Goal: Task Accomplishment & Management: Complete application form

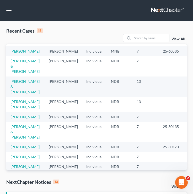
scroll to position [77, 0]
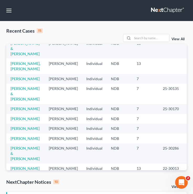
click at [18, 84] on td "[PERSON_NAME]" at bounding box center [25, 79] width 38 height 10
click at [18, 81] on link "[PERSON_NAME]" at bounding box center [25, 78] width 29 height 4
select select "6"
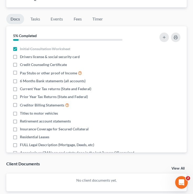
scroll to position [566, 0]
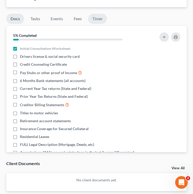
click at [101, 24] on link "Timer" at bounding box center [97, 19] width 19 height 10
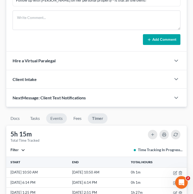
scroll to position [465, 0]
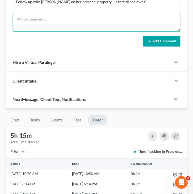
click at [58, 30] on textarea at bounding box center [97, 21] width 168 height 19
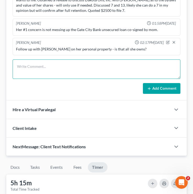
scroll to position [418, 0]
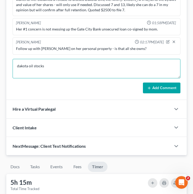
click at [61, 71] on textarea "dakota oil stocks" at bounding box center [97, 68] width 168 height 19
type textarea "d"
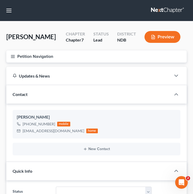
scroll to position [0, 0]
click at [13, 54] on button "Petition Navigation" at bounding box center [96, 56] width 181 height 12
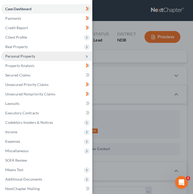
click at [30, 55] on span "Personal Property" at bounding box center [20, 56] width 30 height 4
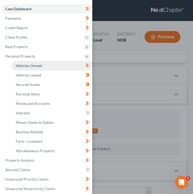
click at [56, 63] on link "Vehicles Owned" at bounding box center [52, 65] width 81 height 9
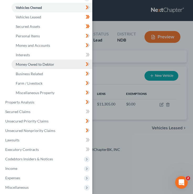
scroll to position [59, 0]
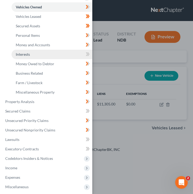
click at [45, 54] on link "Interests" at bounding box center [52, 54] width 81 height 9
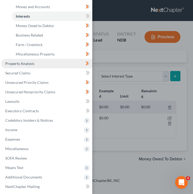
click at [39, 60] on link "Property Analysis" at bounding box center [46, 63] width 91 height 9
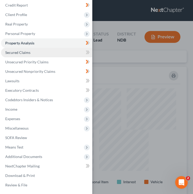
click at [39, 53] on link "Secured Claims" at bounding box center [46, 52] width 91 height 9
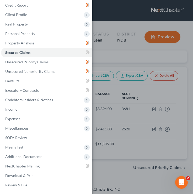
click at [154, 56] on div "Case Dashboard Payments Invoices Payments Payments Credit Report Client Profile" at bounding box center [96, 97] width 193 height 194
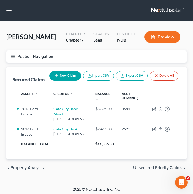
click at [13, 55] on icon "button" at bounding box center [13, 56] width 5 height 5
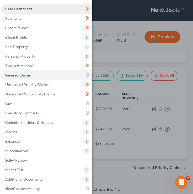
click at [56, 9] on link "Case Dashboard" at bounding box center [46, 8] width 91 height 9
select select "6"
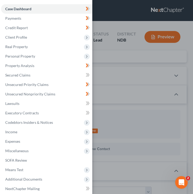
click at [133, 51] on div "Case Dashboard Payments Invoices Payments Payments Credit Report Client Profile" at bounding box center [96, 97] width 193 height 194
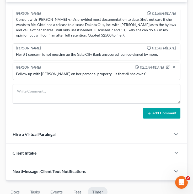
scroll to position [413, 0]
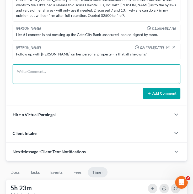
click at [48, 79] on textarea at bounding box center [97, 73] width 168 height 19
type textarea "is her car loan broken up into two gcb loans?"
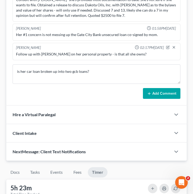
click at [163, 97] on button "Add Comment" at bounding box center [162, 93] width 38 height 11
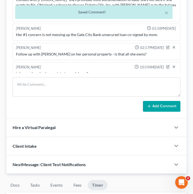
scroll to position [7, 0]
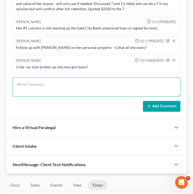
click at [56, 96] on textarea at bounding box center [97, 86] width 168 height 19
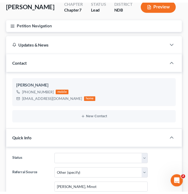
scroll to position [0, 0]
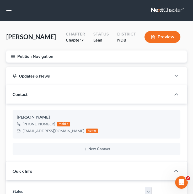
click at [16, 56] on button "Petition Navigation" at bounding box center [96, 56] width 181 height 12
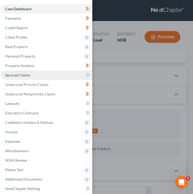
click at [47, 78] on link "Secured Claims" at bounding box center [46, 74] width 91 height 9
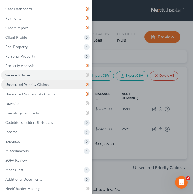
click at [48, 85] on link "Unsecured Priority Claims" at bounding box center [46, 84] width 91 height 9
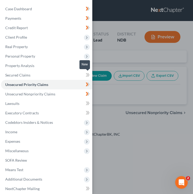
click at [90, 74] on icon at bounding box center [88, 75] width 4 height 7
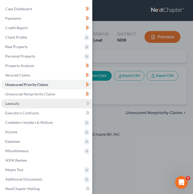
click at [65, 103] on link "Lawsuits" at bounding box center [46, 103] width 91 height 9
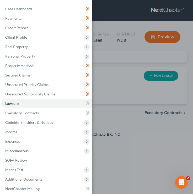
click at [138, 97] on div "Case Dashboard Payments Invoices Payments Payments Credit Report Client Profile" at bounding box center [96, 97] width 193 height 194
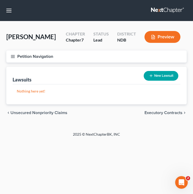
click at [158, 74] on button "New Lawsuit" at bounding box center [161, 76] width 35 height 10
select select "0"
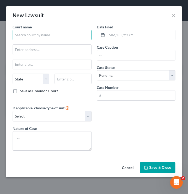
click at [40, 37] on input "text" at bounding box center [52, 35] width 79 height 11
click at [51, 34] on input "text" at bounding box center [52, 35] width 79 height 11
type input "fgfgfg"
click at [175, 14] on button "×" at bounding box center [174, 15] width 4 height 6
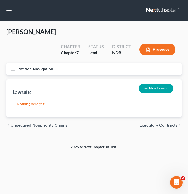
click at [13, 67] on icon "button" at bounding box center [13, 69] width 5 height 5
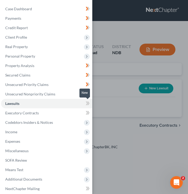
click at [88, 104] on icon at bounding box center [89, 103] width 2 height 4
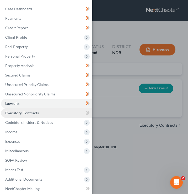
click at [73, 111] on link "Executory Contracts" at bounding box center [46, 112] width 91 height 9
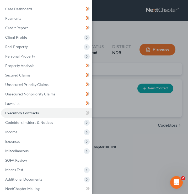
click at [113, 49] on div "Case Dashboard Payments Invoices Payments Payments Credit Report Client Profile" at bounding box center [94, 97] width 188 height 194
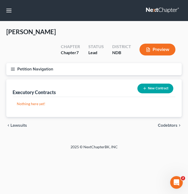
click at [151, 84] on button "New Contract" at bounding box center [156, 89] width 36 height 10
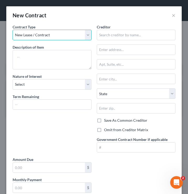
click at [56, 33] on select "New Lease / Contract New Timeshare" at bounding box center [52, 35] width 79 height 11
click at [13, 30] on select "New Lease / Contract New Timeshare" at bounding box center [52, 35] width 79 height 11
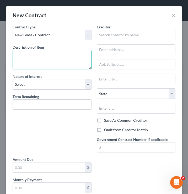
click at [46, 55] on textarea at bounding box center [52, 59] width 79 height 19
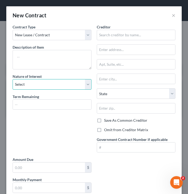
click at [45, 89] on select "Select Purchaser Agent Lessor Lessee" at bounding box center [52, 84] width 79 height 11
select select "3"
click at [13, 79] on select "Select Purchaser Agent Lessor Lessee" at bounding box center [52, 84] width 79 height 11
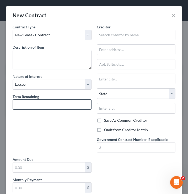
click at [29, 100] on input "text" at bounding box center [52, 105] width 79 height 10
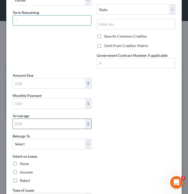
scroll to position [131, 0]
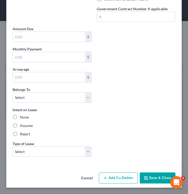
click at [30, 161] on div "Amount Due $ Monthly Payment $ Arrearage $ Belongs To * Select Debtor 1 Only De…" at bounding box center [52, 93] width 84 height 135
click at [30, 152] on select "Select Real Estate Car Other" at bounding box center [52, 151] width 79 height 11
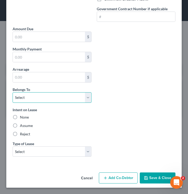
click at [48, 99] on select "Select Debtor 1 Only Debtor 2 Only Debtor 1 And Debtor 2 Only At Least One Of T…" at bounding box center [52, 97] width 79 height 11
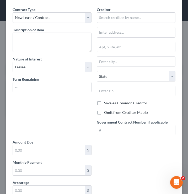
scroll to position [0, 0]
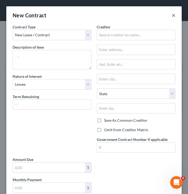
click at [174, 17] on button "×" at bounding box center [174, 15] width 4 height 6
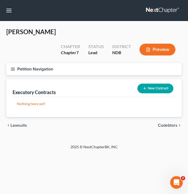
click at [14, 63] on button "Petition Navigation" at bounding box center [94, 69] width 176 height 12
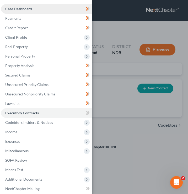
click at [48, 8] on link "Case Dashboard" at bounding box center [46, 8] width 91 height 9
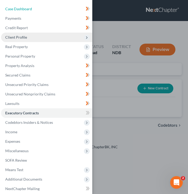
select select "6"
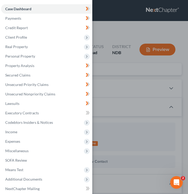
click at [115, 34] on div "Case Dashboard Payments Invoices Payments Payments Credit Report Client Profile" at bounding box center [94, 97] width 188 height 194
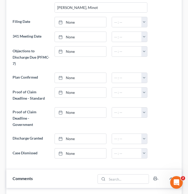
scroll to position [404, 0]
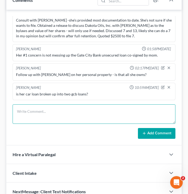
click at [54, 104] on textarea at bounding box center [94, 113] width 163 height 19
type textarea "D"
type textarea "d"
type textarea "do we need to add an EC for her lease?"
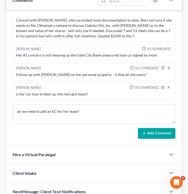
click at [149, 128] on button "Add Comment" at bounding box center [157, 133] width 38 height 11
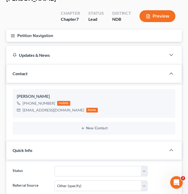
scroll to position [0, 0]
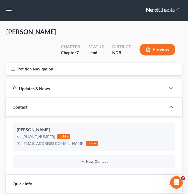
click at [17, 63] on button "Petition Navigation" at bounding box center [94, 69] width 176 height 12
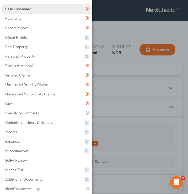
click at [38, 11] on link "Case Dashboard" at bounding box center [46, 8] width 91 height 9
click at [110, 30] on div "Case Dashboard Payments Invoices Payments Payments Credit Report Client Profile" at bounding box center [94, 97] width 188 height 194
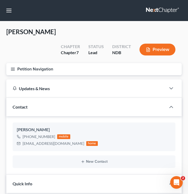
click at [13, 67] on icon "button" at bounding box center [13, 69] width 5 height 5
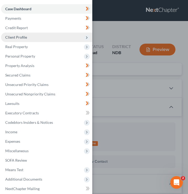
click at [57, 37] on span "Client Profile" at bounding box center [46, 37] width 91 height 9
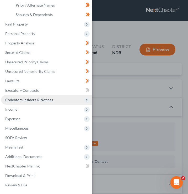
click at [50, 100] on span "Codebtors Insiders & Notices" at bounding box center [29, 99] width 48 height 4
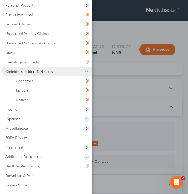
scroll to position [51, 0]
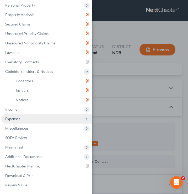
click at [45, 114] on span "Expenses" at bounding box center [46, 118] width 91 height 9
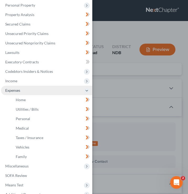
click at [45, 86] on span "Expenses" at bounding box center [46, 90] width 91 height 9
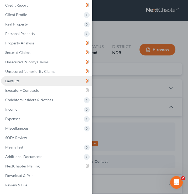
scroll to position [23, 0]
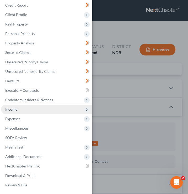
click at [25, 107] on span "Income" at bounding box center [46, 109] width 91 height 9
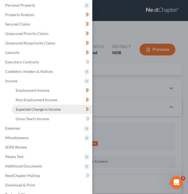
scroll to position [60, 0]
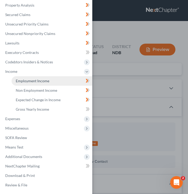
click at [51, 83] on link "Employment Income" at bounding box center [52, 80] width 81 height 9
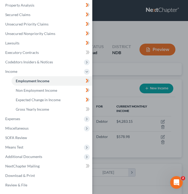
click at [120, 61] on div "Case Dashboard Payments Invoices Payments Payments Credit Report Client Profile" at bounding box center [94, 97] width 188 height 194
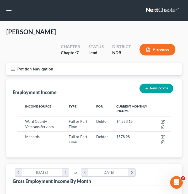
click at [11, 67] on icon "button" at bounding box center [13, 69] width 5 height 5
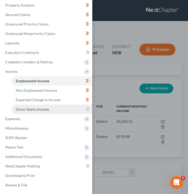
click at [47, 110] on span "Gross Yearly Income" at bounding box center [32, 109] width 33 height 4
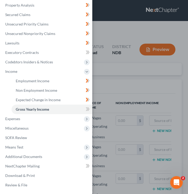
click at [140, 78] on div "Case Dashboard Payments Invoices Payments Payments Credit Report Client Profile" at bounding box center [94, 97] width 188 height 194
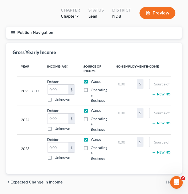
scroll to position [40, 0]
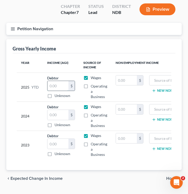
click at [55, 81] on input "text" at bounding box center [58, 86] width 21 height 10
click at [64, 81] on input "text" at bounding box center [58, 86] width 21 height 10
type input "21,500.89"
click at [60, 110] on input "text" at bounding box center [58, 115] width 21 height 10
click at [56, 110] on input "text" at bounding box center [58, 115] width 21 height 10
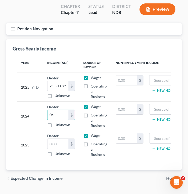
type input "0"
type input "62,483"
click at [59, 139] on input "text" at bounding box center [58, 144] width 21 height 10
type input "62,483"
click at [65, 110] on input "62,483" at bounding box center [58, 115] width 21 height 10
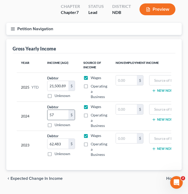
click at [58, 110] on input "57" at bounding box center [58, 115] width 21 height 10
type input "57,345"
click at [15, 27] on icon "button" at bounding box center [13, 29] width 5 height 5
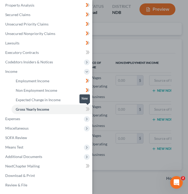
click at [87, 111] on icon at bounding box center [88, 109] width 4 height 7
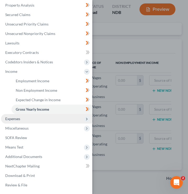
click at [29, 117] on span "Expenses" at bounding box center [46, 118] width 91 height 9
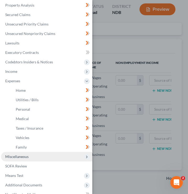
click at [28, 160] on span "Miscellaneous" at bounding box center [46, 156] width 91 height 9
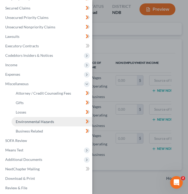
scroll to position [70, 0]
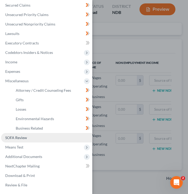
click at [37, 136] on link "SOFA Review" at bounding box center [46, 137] width 91 height 9
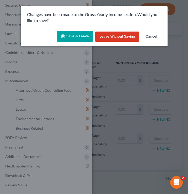
click at [74, 40] on button "Save & Leave" at bounding box center [75, 36] width 36 height 11
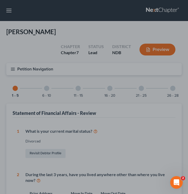
click at [14, 53] on div at bounding box center [94, 97] width 188 height 194
click at [13, 57] on div at bounding box center [94, 97] width 188 height 194
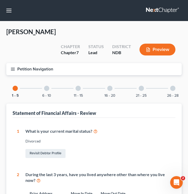
click at [13, 70] on line "button" at bounding box center [13, 70] width 4 height 0
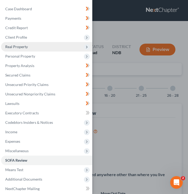
click at [33, 50] on span "Real Property" at bounding box center [46, 46] width 91 height 9
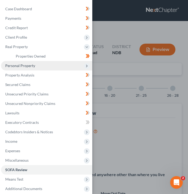
click at [34, 67] on span "Personal Property" at bounding box center [20, 65] width 30 height 4
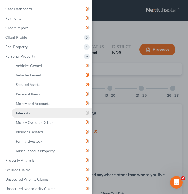
click at [70, 117] on link "Interests" at bounding box center [52, 112] width 81 height 9
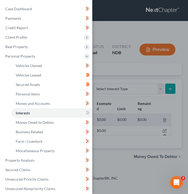
click at [131, 63] on div "Case Dashboard Payments Invoices Payments Payments Credit Report Client Profile" at bounding box center [94, 97] width 188 height 194
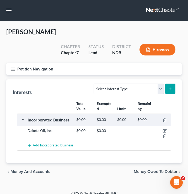
click at [12, 69] on line "button" at bounding box center [13, 69] width 4 height 0
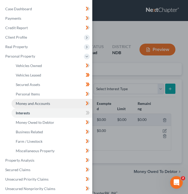
click at [49, 102] on span "Money and Accounts" at bounding box center [33, 103] width 34 height 4
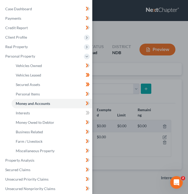
click at [132, 95] on div "Case Dashboard Payments Invoices Payments Payments Credit Report Client Profile" at bounding box center [94, 97] width 188 height 194
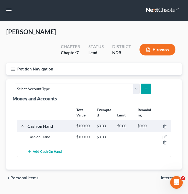
click at [144, 87] on icon "submit" at bounding box center [146, 89] width 4 height 4
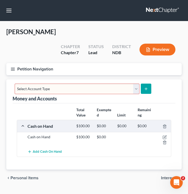
click at [126, 84] on select "Select Account Type Brokerage (A/B: 18, SOFA: 20) Cash on Hand (A/B: 16) Certif…" at bounding box center [77, 89] width 125 height 11
click at [28, 169] on div "chevron_left Personal Items Interests chevron_right" at bounding box center [94, 177] width 176 height 17
click at [183, 165] on div "Vehicles Owned Vehicles Leased Secured Assets Personal Items Money and Accounts…" at bounding box center [94, 132] width 181 height 107
click at [178, 176] on span "Interests" at bounding box center [169, 178] width 17 height 4
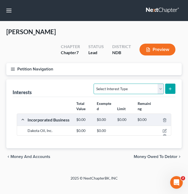
click at [141, 84] on select "Select Interest Type 401K (A/B: 21) Annuity (A/B: 23) Bond (A/B: 18) Education …" at bounding box center [129, 89] width 70 height 11
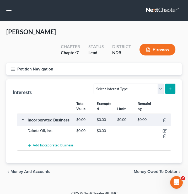
click at [10, 63] on button "Petition Navigation" at bounding box center [94, 69] width 176 height 12
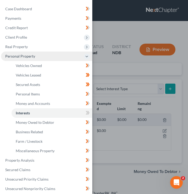
click at [26, 52] on span "Personal Property" at bounding box center [46, 56] width 91 height 9
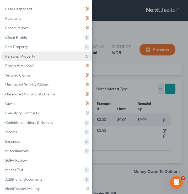
click at [26, 54] on span "Personal Property" at bounding box center [46, 56] width 91 height 9
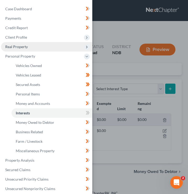
click at [28, 49] on span "Real Property" at bounding box center [46, 46] width 91 height 9
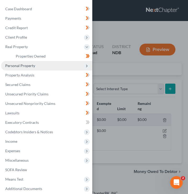
click at [25, 66] on span "Personal Property" at bounding box center [20, 65] width 30 height 4
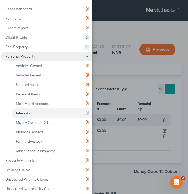
click at [32, 52] on span "Personal Property" at bounding box center [46, 56] width 91 height 9
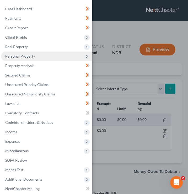
click at [32, 54] on span "Personal Property" at bounding box center [46, 56] width 91 height 9
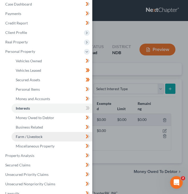
scroll to position [6, 0]
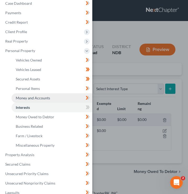
click at [34, 94] on link "Money and Accounts" at bounding box center [52, 97] width 81 height 9
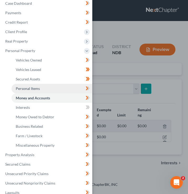
click at [34, 88] on span "Personal Items" at bounding box center [28, 88] width 24 height 4
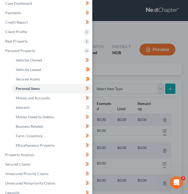
click at [132, 55] on div "Case Dashboard Payments Invoices Payments Payments Credit Report Client Profile" at bounding box center [94, 97] width 188 height 194
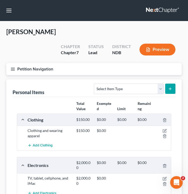
click at [129, 79] on div "Personal Items Select Item Type Clothing (A/B: 11) Collectibles Of Value (A/B: …" at bounding box center [94, 88] width 163 height 18
click at [129, 84] on select "Select Item Type Clothing (A/B: 11) Collectibles Of Value (A/B: 8) Electronics …" at bounding box center [129, 89] width 70 height 11
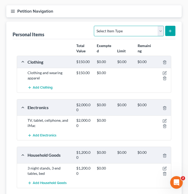
scroll to position [132, 0]
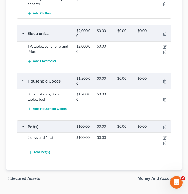
click at [35, 170] on div "chevron_left Secured Assets Money and Accounts chevron_right" at bounding box center [94, 178] width 176 height 17
click at [35, 176] on span "Secured Assets" at bounding box center [26, 178] width 30 height 4
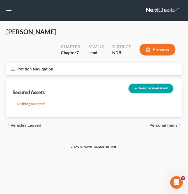
click at [32, 117] on div "chevron_left Vehicles Leased Personal Items chevron_right" at bounding box center [94, 125] width 176 height 17
click at [32, 123] on span "Vehicles Leased" at bounding box center [26, 125] width 31 height 4
click at [13, 63] on button "Petition Navigation" at bounding box center [94, 69] width 176 height 12
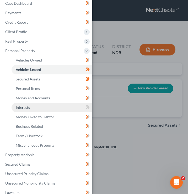
click at [47, 109] on link "Interests" at bounding box center [52, 107] width 81 height 9
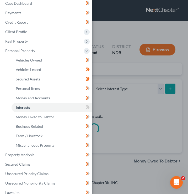
click at [140, 56] on div "Case Dashboard Payments Invoices Payments Payments Credit Report Client Profile" at bounding box center [94, 97] width 188 height 194
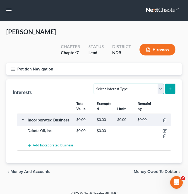
click at [136, 84] on select "Select Interest Type 401K (A/B: 21) Annuity (A/B: 23) Bond (A/B: 18) Education …" at bounding box center [129, 89] width 70 height 11
click at [15, 67] on icon "button" at bounding box center [13, 69] width 5 height 5
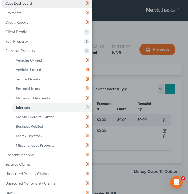
click at [39, 1] on link "Case Dashboard" at bounding box center [46, 3] width 91 height 9
select select "6"
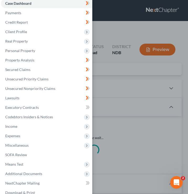
click at [135, 97] on div "Case Dashboard Payments Invoices Payments Payments Credit Report Client Profile" at bounding box center [94, 97] width 188 height 194
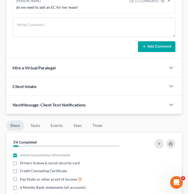
scroll to position [387, 0]
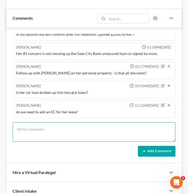
click at [38, 122] on textarea at bounding box center [94, 131] width 163 height 19
type textarea "t"
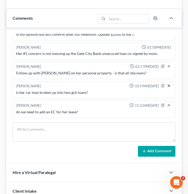
click at [169, 84] on icon "button" at bounding box center [169, 86] width 4 height 4
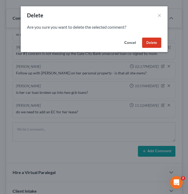
click at [158, 42] on button "Delete" at bounding box center [151, 43] width 19 height 11
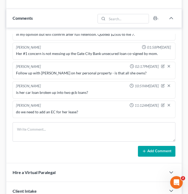
scroll to position [7, 0]
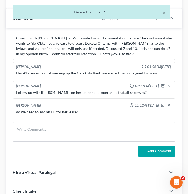
click at [171, 103] on div at bounding box center [167, 105] width 12 height 5
click at [164, 103] on icon "button" at bounding box center [163, 105] width 4 height 4
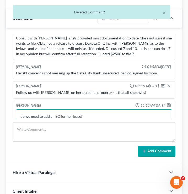
click at [98, 109] on textarea "do we need to add an EC for her lease?" at bounding box center [94, 118] width 156 height 19
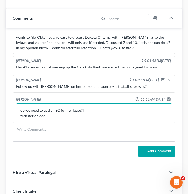
click at [91, 103] on textarea "do we need to add an EC for her lease?] transfer on dea" at bounding box center [94, 112] width 156 height 19
click at [48, 104] on textarea "do we need to add an EC for her lease? transfer on dea" at bounding box center [94, 112] width 156 height 19
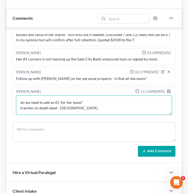
scroll to position [21, 0]
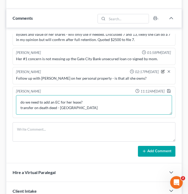
type textarea "do we need to add an EC for her lease? transfer on death deed - ward county"
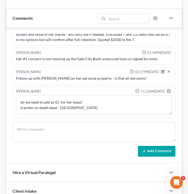
click at [164, 70] on icon "button" at bounding box center [163, 72] width 4 height 4
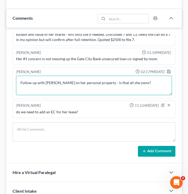
drag, startPoint x: 104, startPoint y: 70, endPoint x: 99, endPoint y: 69, distance: 5.8
click at [99, 76] on textarea "Follow up with Laurie on her personal property - is that all she owns?" at bounding box center [94, 85] width 156 height 19
type textarea "Follow up with [PERSON_NAME] on her personal property - seems a little bare to …"
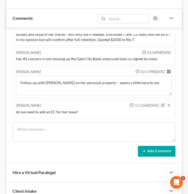
click at [169, 71] on polyline "button" at bounding box center [169, 71] width 2 height 1
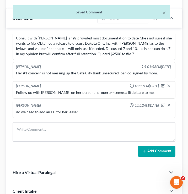
scroll to position [7, 0]
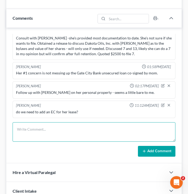
click at [41, 122] on textarea at bounding box center [94, 131] width 163 height 19
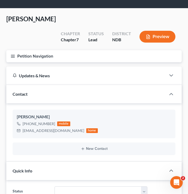
scroll to position [0, 0]
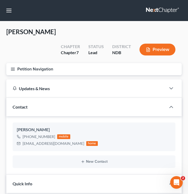
click at [15, 63] on button "Petition Navigation" at bounding box center [94, 69] width 176 height 12
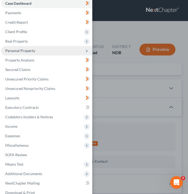
click at [51, 52] on span "Personal Property" at bounding box center [46, 50] width 91 height 9
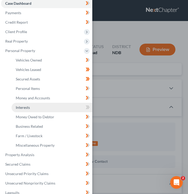
click at [39, 107] on link "Interests" at bounding box center [52, 107] width 81 height 9
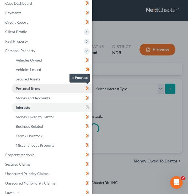
click at [91, 84] on link "Personal Items" at bounding box center [52, 88] width 81 height 9
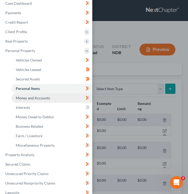
click at [56, 102] on link "Money and Accounts" at bounding box center [52, 97] width 81 height 9
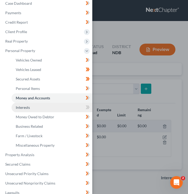
click at [75, 106] on link "Interests" at bounding box center [52, 107] width 81 height 9
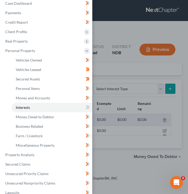
click at [126, 93] on div "Case Dashboard Payments Invoices Payments Payments Credit Report Client Profile" at bounding box center [94, 97] width 188 height 194
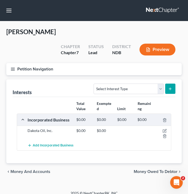
click at [27, 169] on span "Money and Accounts" at bounding box center [31, 171] width 40 height 4
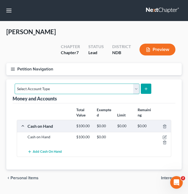
click at [52, 84] on select "Select Account Type Brokerage (A/B: 18, SOFA: 20) Cash on Hand (A/B: 16) Certif…" at bounding box center [77, 89] width 125 height 11
select select "security_deposits"
click at [15, 84] on select "Select Account Type Brokerage (A/B: 18, SOFA: 20) Cash on Hand (A/B: 16) Certif…" at bounding box center [77, 89] width 125 height 11
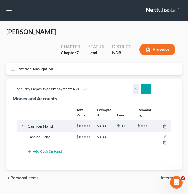
click at [144, 87] on icon "submit" at bounding box center [146, 89] width 4 height 4
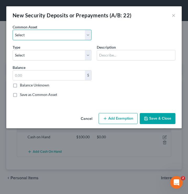
click at [29, 38] on select "Select Deposit to Mobile Home Park Deposit on Apartment" at bounding box center [52, 35] width 79 height 11
select select "1"
click at [13, 30] on select "Select Deposit to Mobile Home Park Deposit on Apartment" at bounding box center [52, 35] width 79 height 11
type input "Deposit on Apartment"
type input "250.00"
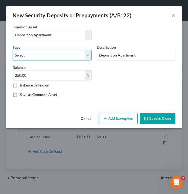
click at [22, 58] on select "Select Electric Gas Heating Oil Security Deposit On Rental Unit Prepaid Rent Te…" at bounding box center [52, 55] width 79 height 11
click at [68, 55] on select "Select Electric Gas Heating Oil Security Deposit On Rental Unit Prepaid Rent Te…" at bounding box center [52, 55] width 79 height 11
select select "3"
click at [13, 50] on select "Select Electric Gas Heating Oil Security Deposit On Rental Unit Prepaid Rent Te…" at bounding box center [52, 55] width 79 height 11
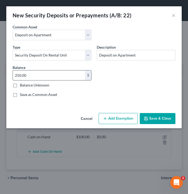
click at [38, 78] on input "250.00" at bounding box center [49, 75] width 72 height 10
type input "800"
click at [149, 119] on button "Save & Close" at bounding box center [158, 118] width 36 height 11
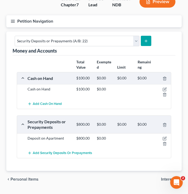
scroll to position [48, 0]
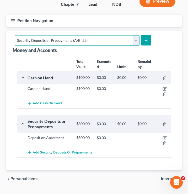
click at [130, 35] on select "Select Account Type Brokerage (A/B: 18, SOFA: 20) Cash on Hand (A/B: 16) Certif…" at bounding box center [77, 40] width 125 height 11
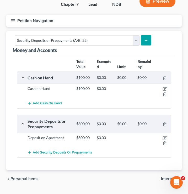
click at [144, 35] on button "submit" at bounding box center [146, 40] width 10 height 10
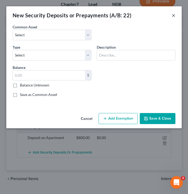
click at [174, 16] on button "×" at bounding box center [174, 15] width 4 height 6
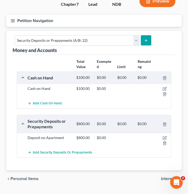
click at [12, 18] on icon "button" at bounding box center [13, 20] width 5 height 5
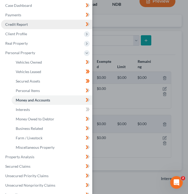
scroll to position [0, 0]
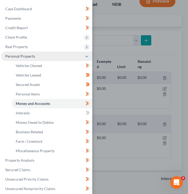
click at [32, 59] on span "Personal Property" at bounding box center [46, 56] width 91 height 9
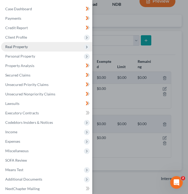
click at [40, 49] on span "Real Property" at bounding box center [46, 46] width 91 height 9
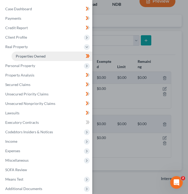
click at [40, 56] on span "Properties Owned" at bounding box center [31, 56] width 30 height 4
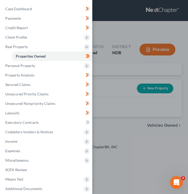
click at [125, 56] on div "Case Dashboard Payments Invoices Payments Payments Credit Report Client Profile" at bounding box center [94, 97] width 188 height 194
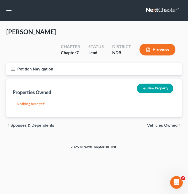
click at [13, 67] on icon "button" at bounding box center [13, 69] width 5 height 5
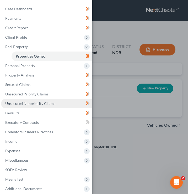
click at [17, 102] on span "Unsecured Nonpriority Claims" at bounding box center [30, 103] width 50 height 4
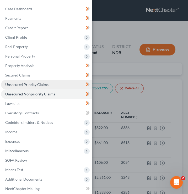
click at [19, 86] on span "Unsecured Priority Claims" at bounding box center [26, 84] width 43 height 4
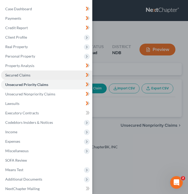
click at [25, 79] on link "Secured Claims" at bounding box center [46, 74] width 91 height 9
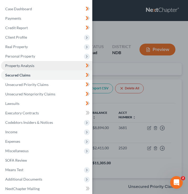
click at [42, 66] on link "Property Analysis" at bounding box center [46, 65] width 91 height 9
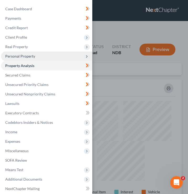
scroll to position [128, 176]
click at [48, 55] on span "Personal Property" at bounding box center [46, 56] width 91 height 9
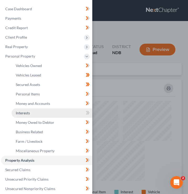
click at [54, 112] on link "Interests" at bounding box center [52, 112] width 81 height 9
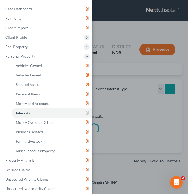
click at [112, 65] on div "Case Dashboard Payments Invoices Payments Payments Credit Report Client Profile" at bounding box center [94, 97] width 188 height 194
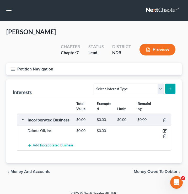
click at [167, 129] on icon "button" at bounding box center [165, 131] width 4 height 4
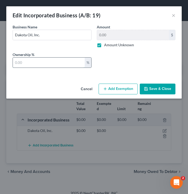
click at [54, 64] on input "text" at bounding box center [49, 63] width 72 height 10
click at [104, 46] on label "Amount Unknown" at bounding box center [119, 44] width 30 height 5
click at [106, 46] on input "Amount Unknown" at bounding box center [107, 43] width 3 height 3
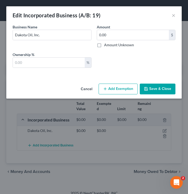
click at [104, 45] on label "Amount Unknown" at bounding box center [119, 44] width 30 height 5
click at [106, 45] on input "Amount Unknown" at bounding box center [107, 43] width 3 height 3
checkbox input "true"
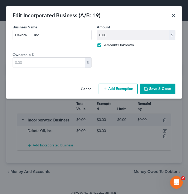
click at [173, 15] on button "×" at bounding box center [174, 15] width 4 height 6
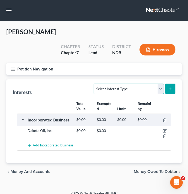
click at [156, 84] on select "Select Interest Type 401K (A/B: 21) Annuity (A/B: 23) Bond (A/B: 18) Education …" at bounding box center [129, 89] width 70 height 11
select select "stock"
click at [95, 84] on select "Select Interest Type 401K (A/B: 21) Annuity (A/B: 23) Bond (A/B: 18) Education …" at bounding box center [129, 89] width 70 height 11
click at [172, 84] on button "submit" at bounding box center [171, 89] width 10 height 10
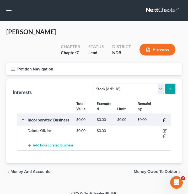
click at [163, 118] on icon "button" at bounding box center [165, 120] width 4 height 4
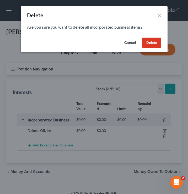
click at [133, 44] on button "Cancel" at bounding box center [130, 43] width 20 height 11
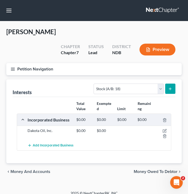
click at [168, 87] on icon "submit" at bounding box center [170, 89] width 4 height 4
click at [126, 84] on select "Select Interest Type 401K (A/B: 21) Annuity (A/B: 23) Bond (A/B: 18) Education …" at bounding box center [129, 89] width 70 height 11
click at [95, 84] on select "Select Interest Type 401K (A/B: 21) Annuity (A/B: 23) Bond (A/B: 18) Education …" at bounding box center [129, 89] width 70 height 11
click at [70, 79] on div "Interests Select Interest Type 401K (A/B: 21) Annuity (A/B: 23) Bond (A/B: 18) …" at bounding box center [94, 121] width 176 height 84
click at [150, 84] on select "Select Interest Type 401K (A/B: 21) Annuity (A/B: 23) Bond (A/B: 18) Education …" at bounding box center [129, 89] width 70 height 11
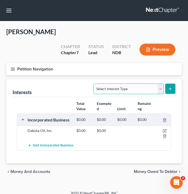
select select "stock"
click at [95, 84] on select "Select Interest Type 401K (A/B: 21) Annuity (A/B: 23) Bond (A/B: 18) Education …" at bounding box center [129, 89] width 70 height 11
click at [168, 84] on button "submit" at bounding box center [171, 89] width 10 height 10
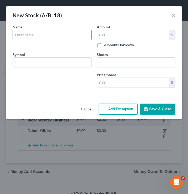
click at [71, 38] on input "text" at bounding box center [52, 35] width 79 height 10
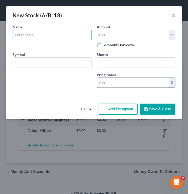
click at [120, 80] on input "text" at bounding box center [133, 83] width 72 height 10
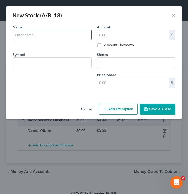
click at [54, 37] on input "text" at bounding box center [52, 35] width 79 height 10
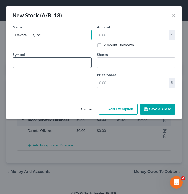
type input "Dakota Oils, Inc."
click at [40, 65] on input "text" at bounding box center [52, 63] width 79 height 10
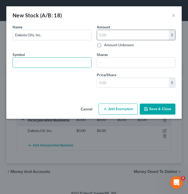
click at [123, 33] on input "text" at bounding box center [133, 35] width 72 height 10
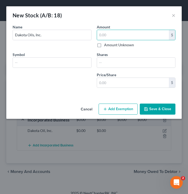
click at [104, 48] on label "Amount Unknown" at bounding box center [119, 44] width 30 height 5
click at [106, 46] on input "Amount Unknown" at bounding box center [107, 43] width 3 height 3
checkbox input "true"
type input "0.00"
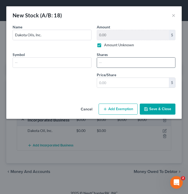
click at [107, 63] on input "number" at bounding box center [136, 63] width 79 height 10
type input "1084"
click at [162, 108] on button "Save & Close" at bounding box center [158, 109] width 36 height 11
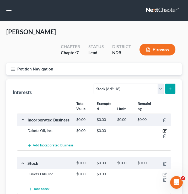
click at [164, 130] on icon "button" at bounding box center [164, 131] width 3 height 3
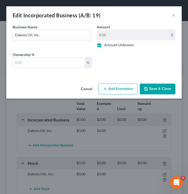
click at [149, 92] on button "Save & Close" at bounding box center [158, 89] width 36 height 11
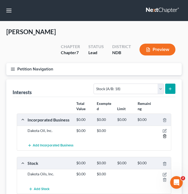
click at [164, 134] on icon "button" at bounding box center [165, 136] width 4 height 4
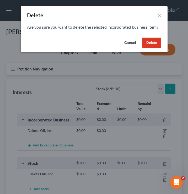
click at [150, 45] on button "Delete" at bounding box center [151, 43] width 19 height 11
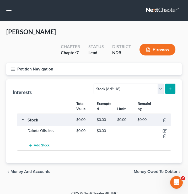
click at [12, 63] on button "Petition Navigation" at bounding box center [94, 69] width 176 height 12
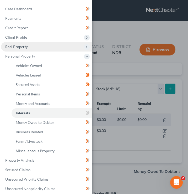
click at [26, 47] on span "Real Property" at bounding box center [16, 46] width 23 height 4
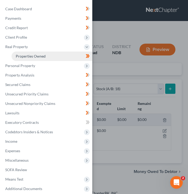
click at [50, 53] on link "Properties Owned" at bounding box center [52, 56] width 81 height 9
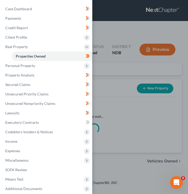
click at [107, 60] on div "Case Dashboard Payments Invoices Payments Payments Credit Report Client Profile" at bounding box center [94, 97] width 188 height 194
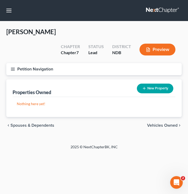
click at [158, 84] on button "New Property" at bounding box center [155, 89] width 37 height 10
select select "29"
select select "0"
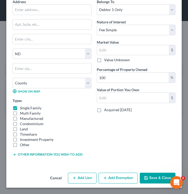
scroll to position [40, 0]
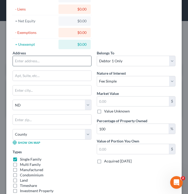
click at [40, 61] on input "text" at bounding box center [52, 61] width 79 height 10
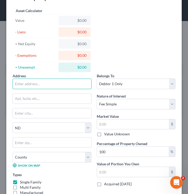
scroll to position [0, 0]
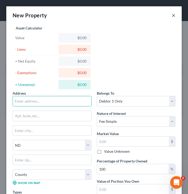
click at [172, 16] on div "New Property ×" at bounding box center [94, 15] width 176 height 18
click at [174, 16] on button "×" at bounding box center [174, 15] width 4 height 6
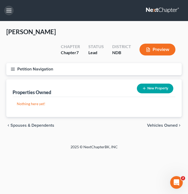
click at [7, 13] on button "button" at bounding box center [8, 10] width 9 height 9
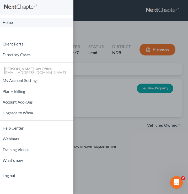
click at [16, 22] on link "Home" at bounding box center [37, 22] width 74 height 9
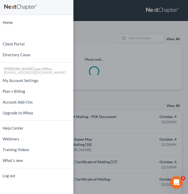
click at [87, 35] on div "Home New Case Client Portal Directory Cases Bulie Diaz Law Office fargo@buliela…" at bounding box center [94, 97] width 188 height 194
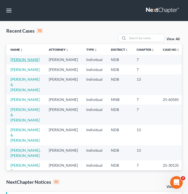
click at [19, 59] on link "[PERSON_NAME]" at bounding box center [25, 59] width 29 height 4
select select "6"
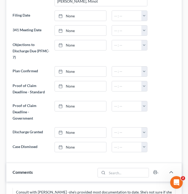
scroll to position [549, 0]
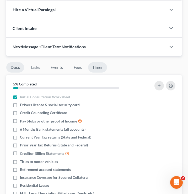
click at [99, 62] on link "Timer" at bounding box center [97, 67] width 19 height 10
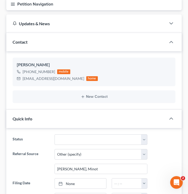
scroll to position [42, 0]
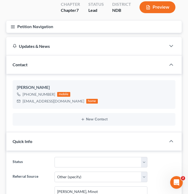
click at [9, 21] on button "Petition Navigation" at bounding box center [94, 27] width 176 height 12
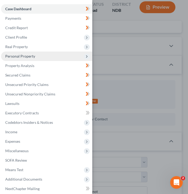
click at [34, 57] on span "Personal Property" at bounding box center [46, 56] width 91 height 9
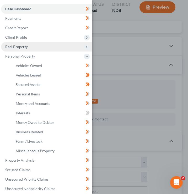
click at [22, 50] on span "Real Property" at bounding box center [46, 46] width 91 height 9
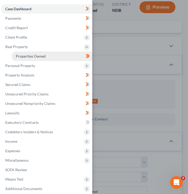
click at [33, 55] on span "Properties Owned" at bounding box center [31, 56] width 30 height 4
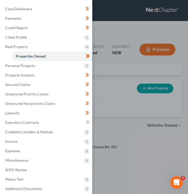
click at [126, 49] on div "Case Dashboard Payments Invoices Payments Payments Credit Report Client Profile" at bounding box center [94, 97] width 188 height 194
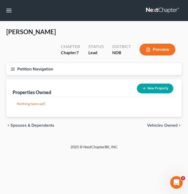
click at [157, 84] on button "New Property" at bounding box center [155, 89] width 37 height 10
select select "29"
select select "24"
select select "0"
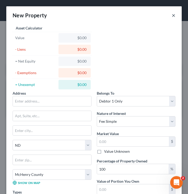
click at [174, 16] on button "×" at bounding box center [174, 15] width 4 height 6
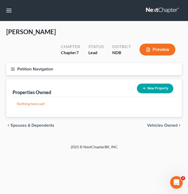
click at [11, 63] on div "Petition Navigation Case Dashboard Payments Invoices Payments Payments Credit R…" at bounding box center [94, 71] width 181 height 16
click at [13, 63] on button "Petition Navigation" at bounding box center [94, 69] width 176 height 12
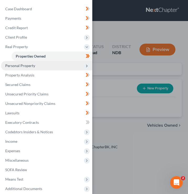
click at [44, 70] on span "Personal Property" at bounding box center [46, 65] width 91 height 9
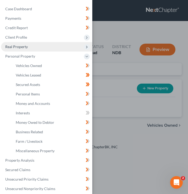
click at [36, 48] on span "Real Property" at bounding box center [46, 46] width 91 height 9
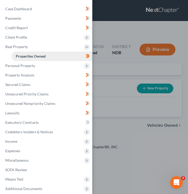
click at [41, 54] on span "Properties Owned" at bounding box center [31, 56] width 30 height 4
click at [112, 58] on div "Case Dashboard Payments Invoices Payments Payments Credit Report Client Profile" at bounding box center [94, 97] width 188 height 194
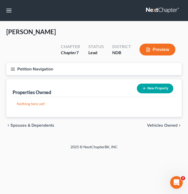
click at [164, 84] on button "New Property" at bounding box center [155, 89] width 37 height 10
select select "29"
select select "24"
select select "0"
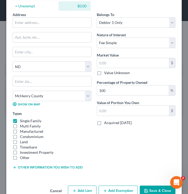
scroll to position [81, 0]
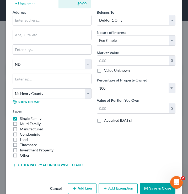
click at [38, 166] on button "Other information you wish to add" at bounding box center [48, 165] width 70 height 4
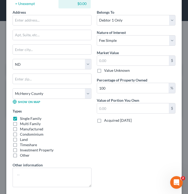
click at [20, 116] on label "Single Family" at bounding box center [31, 118] width 22 height 5
click at [22, 116] on input "Single Family" at bounding box center [23, 117] width 3 height 3
checkbox input "false"
click at [20, 154] on label "Other" at bounding box center [25, 155] width 10 height 5
click at [22, 154] on input "Other" at bounding box center [23, 154] width 3 height 3
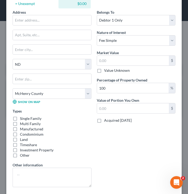
checkbox input "true"
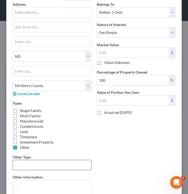
click at [22, 167] on input "text" at bounding box center [52, 165] width 79 height 10
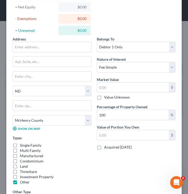
scroll to position [50, 0]
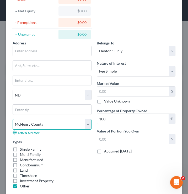
click at [59, 123] on select "County Adams County Barnes County Benson County Billings County Bottineau Count…" at bounding box center [52, 124] width 79 height 11
select select "50"
click at [13, 119] on select "County Adams County Barnes County Benson County Billings County Bottineau Count…" at bounding box center [52, 124] width 79 height 11
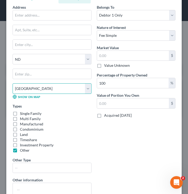
scroll to position [86, 0]
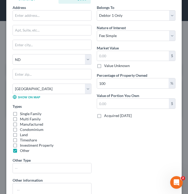
click at [20, 136] on label "Land" at bounding box center [24, 134] width 8 height 5
click at [22, 136] on input "Land" at bounding box center [23, 133] width 3 height 3
checkbox input "true"
click at [20, 151] on label "Other" at bounding box center [25, 150] width 10 height 5
click at [22, 151] on input "Other" at bounding box center [23, 149] width 3 height 3
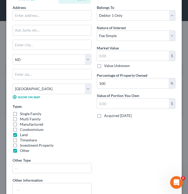
checkbox input "false"
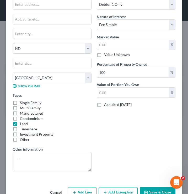
scroll to position [111, 0]
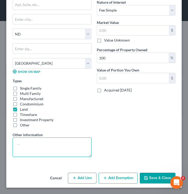
click at [42, 147] on textarea at bounding box center [52, 146] width 79 height 19
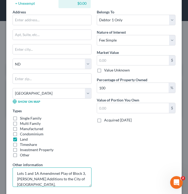
scroll to position [81, 0]
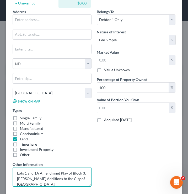
type textarea "Lots 1 and 1A Amendmnet Play of Block 3, Krebsbach Additions to the City of Min…"
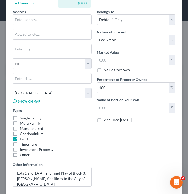
click at [116, 39] on select "Select Fee Simple Joint Tenant Life Estate Equitable Interest Future Interest T…" at bounding box center [136, 40] width 79 height 11
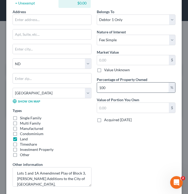
click at [124, 89] on input "100" at bounding box center [133, 88] width 72 height 10
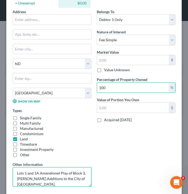
click at [57, 173] on textarea "Lots 1 and 1A Amendmnet Play of Block 3, Krebsbach Additions to the City of Min…" at bounding box center [52, 176] width 79 height 19
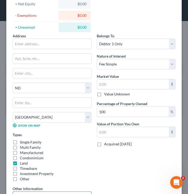
scroll to position [111, 0]
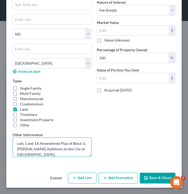
click at [51, 143] on textarea "Lots 1 and 1A Amendmnet Play of Block 3, Krebsbach Additions to the City of Min…" at bounding box center [52, 146] width 79 height 19
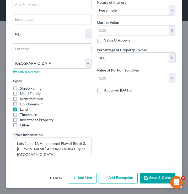
click at [162, 59] on input "100" at bounding box center [133, 58] width 72 height 10
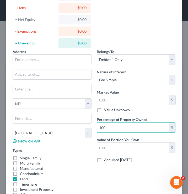
scroll to position [44, 0]
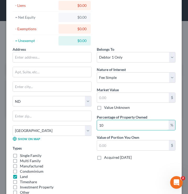
type input "1"
click at [141, 149] on input "text" at bounding box center [133, 145] width 72 height 10
click at [107, 128] on input "0" at bounding box center [133, 125] width 72 height 10
click at [118, 146] on input "text" at bounding box center [133, 145] width 72 height 10
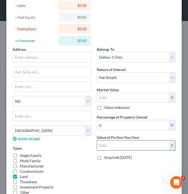
type input "100"
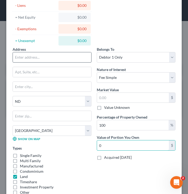
type input "0"
click at [44, 58] on input "text" at bounding box center [52, 57] width 79 height 10
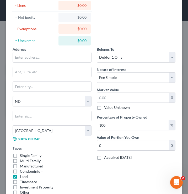
scroll to position [111, 0]
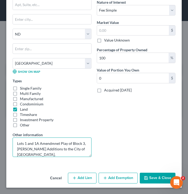
click at [52, 143] on textarea "Lots 1 and 1A Amendmnet Play of Block 3, Krebsbach Additions to the City of Min…" at bounding box center [52, 146] width 79 height 19
click at [54, 146] on textarea "Lots 1 and 1A Amendment Play of Block 3, Krebsbach Additions to the City of Min…" at bounding box center [52, 146] width 79 height 19
click at [73, 153] on textarea "Lots 1 and 1A Amendment Play of Block 3, Krebsbach Additions to the City of Min…" at bounding box center [52, 146] width 79 height 19
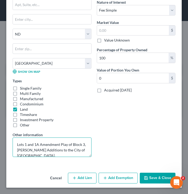
drag, startPoint x: 69, startPoint y: 155, endPoint x: 16, endPoint y: 140, distance: 55.0
click at [16, 140] on textarea "Lots 1 and 1A Amendment Play of Block 3, Krebsbach Additions to the City of Min…" at bounding box center [52, 146] width 79 height 19
click at [67, 145] on textarea "Lots 1 and 1A Amendment Play of Block 3, Krebsbach Additions to the City of Min…" at bounding box center [52, 146] width 79 height 19
type textarea "Lots 1 and 1A Amendment Plat of Block 3, Krebsbach Additions to the City of Min…"
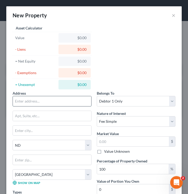
click at [45, 102] on input "text" at bounding box center [52, 101] width 79 height 10
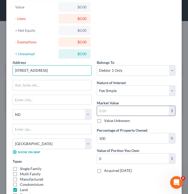
scroll to position [35, 0]
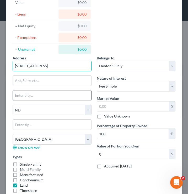
type input "1601 4th St. SW"
click at [31, 97] on input "text" at bounding box center [52, 95] width 79 height 10
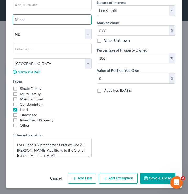
scroll to position [111, 0]
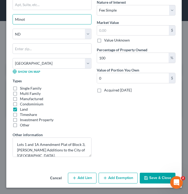
type input "Minot"
click at [20, 88] on label "Single Family" at bounding box center [31, 88] width 22 height 5
click at [22, 88] on input "Single Family" at bounding box center [23, 87] width 3 height 3
checkbox input "true"
click at [20, 110] on label "Land" at bounding box center [24, 109] width 8 height 5
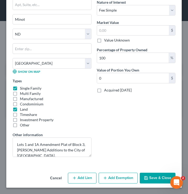
click at [22, 110] on input "Land" at bounding box center [23, 108] width 3 height 3
checkbox input "false"
click at [154, 180] on button "Save & Close" at bounding box center [158, 178] width 36 height 11
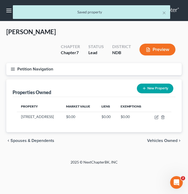
click at [11, 69] on line "button" at bounding box center [13, 69] width 4 height 0
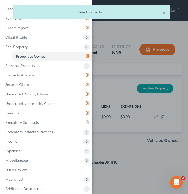
click at [8, 9] on div "× Saved property" at bounding box center [91, 13] width 188 height 16
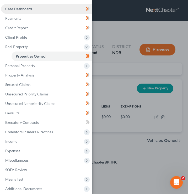
click at [11, 7] on span "Case Dashboard" at bounding box center [18, 9] width 27 height 4
select select "6"
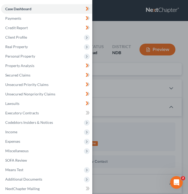
click at [136, 102] on div "Case Dashboard Payments Invoices Payments Payments Credit Report Client Profile" at bounding box center [94, 97] width 188 height 194
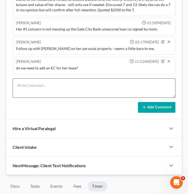
scroll to position [415, 0]
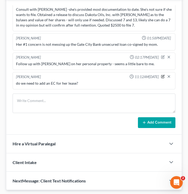
click at [163, 75] on icon "button" at bounding box center [163, 77] width 4 height 4
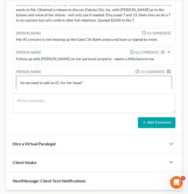
scroll to position [12, 0]
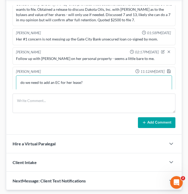
click at [96, 75] on textarea "do we need to add an EC for her lease?" at bounding box center [94, 84] width 156 height 19
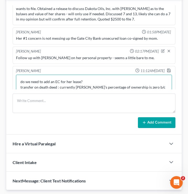
scroll to position [17, 0]
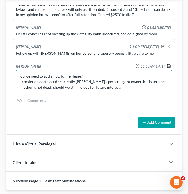
type textarea "do we need to add an EC for her lease? transfer on death deed : currently Lauri…"
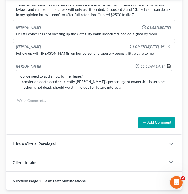
click at [171, 64] on icon "button" at bounding box center [169, 65] width 3 height 3
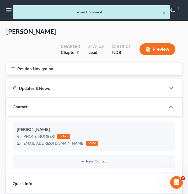
scroll to position [0, 0]
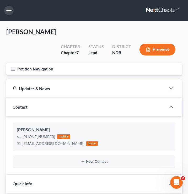
click at [10, 11] on button "button" at bounding box center [8, 10] width 9 height 9
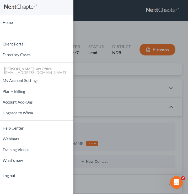
click at [108, 54] on div "Home New Case Client Portal Directory Cases Bulie Diaz Law Office fargo@buliela…" at bounding box center [94, 97] width 188 height 194
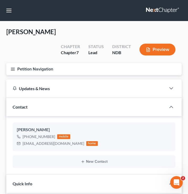
click at [11, 67] on icon "button" at bounding box center [13, 69] width 5 height 5
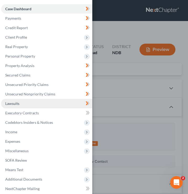
click at [39, 101] on link "Lawsuits" at bounding box center [46, 103] width 91 height 9
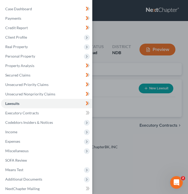
click at [150, 49] on div "Case Dashboard Payments Invoices Payments Payments Credit Report Client Profile" at bounding box center [94, 97] width 188 height 194
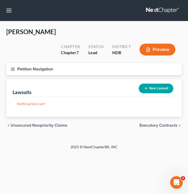
click at [11, 63] on button "Petition Navigation" at bounding box center [94, 69] width 176 height 12
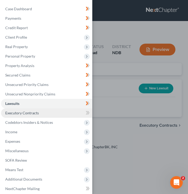
click at [54, 114] on link "Executory Contracts" at bounding box center [46, 112] width 91 height 9
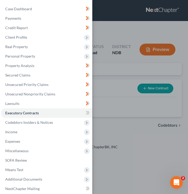
click at [123, 83] on div "Case Dashboard Payments Invoices Payments Payments Credit Report Client Profile" at bounding box center [94, 97] width 188 height 194
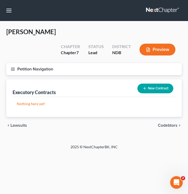
click at [13, 67] on icon "button" at bounding box center [13, 69] width 5 height 5
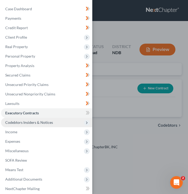
click at [71, 124] on span "Codebtors Insiders & Notices" at bounding box center [46, 122] width 91 height 9
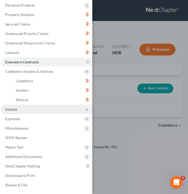
click at [47, 110] on span "Income" at bounding box center [46, 109] width 91 height 9
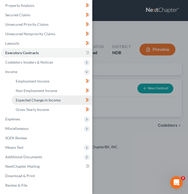
scroll to position [60, 0]
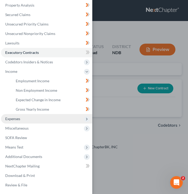
click at [45, 117] on span "Expenses" at bounding box center [46, 118] width 91 height 9
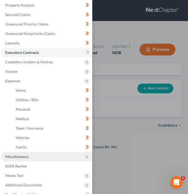
click at [26, 159] on span "Miscellaneous" at bounding box center [16, 156] width 23 height 4
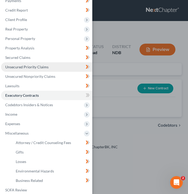
scroll to position [0, 0]
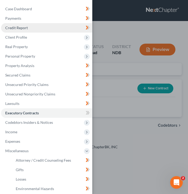
click at [32, 30] on link "Credit Report" at bounding box center [46, 27] width 91 height 9
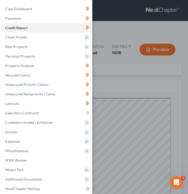
click at [121, 71] on div "Case Dashboard Payments Invoices Payments Payments Credit Report Client Profile" at bounding box center [94, 97] width 188 height 194
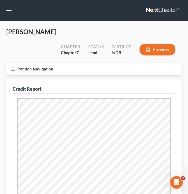
click at [16, 63] on button "Petition Navigation" at bounding box center [94, 69] width 176 height 12
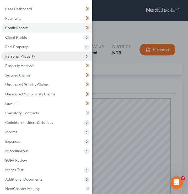
click at [36, 57] on span "Personal Property" at bounding box center [46, 56] width 91 height 9
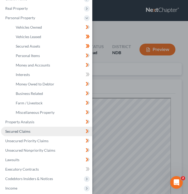
click at [29, 128] on link "Secured Claims" at bounding box center [46, 131] width 91 height 9
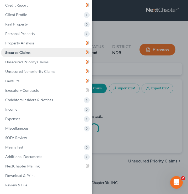
scroll to position [23, 0]
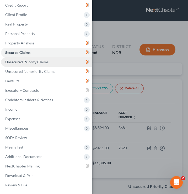
click at [37, 63] on span "Unsecured Priority Claims" at bounding box center [26, 62] width 43 height 4
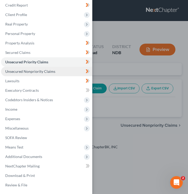
click at [49, 72] on span "Unsecured Nonpriority Claims" at bounding box center [30, 71] width 50 height 4
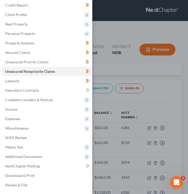
click at [120, 67] on div "Case Dashboard Payments Invoices Payments Payments Credit Report Client Profile" at bounding box center [94, 97] width 188 height 194
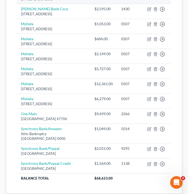
scroll to position [244, 0]
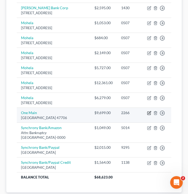
click at [148, 115] on icon "button" at bounding box center [149, 113] width 4 height 4
select select "15"
select select "0"
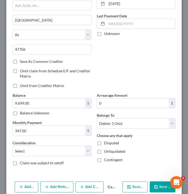
scroll to position [83, 0]
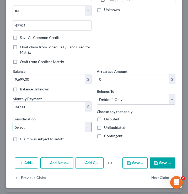
click at [50, 125] on select "Select Cable / Satellite Services Collection Agency Credit Card Debt Debt Couns…" at bounding box center [52, 127] width 79 height 11
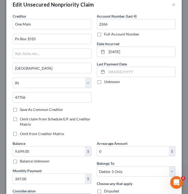
scroll to position [0, 0]
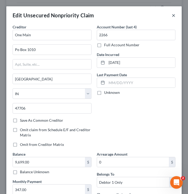
click at [172, 17] on button "×" at bounding box center [174, 15] width 4 height 6
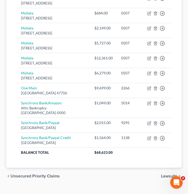
scroll to position [281, 0]
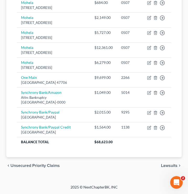
click at [47, 165] on span "Unsecured Priority Claims" at bounding box center [35, 165] width 49 height 4
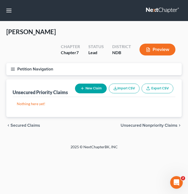
click at [32, 117] on div "chevron_left Secured Claims Unsecured Nonpriority Claims chevron_right" at bounding box center [94, 125] width 176 height 17
click at [36, 123] on span "Secured Claims" at bounding box center [26, 125] width 30 height 4
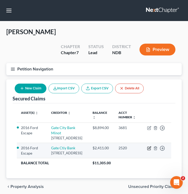
click at [149, 146] on icon "button" at bounding box center [149, 148] width 4 height 4
select select "29"
select select "0"
select select "1"
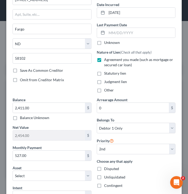
scroll to position [58, 0]
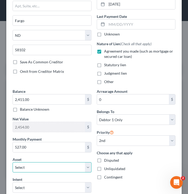
click at [89, 170] on select "Select Other Multiple Assets Deposit on Apartment (Security Deposits or Prepaym…" at bounding box center [52, 167] width 79 height 11
click at [13, 162] on select "Select Other Multiple Assets Deposit on Apartment (Security Deposits or Prepaym…" at bounding box center [52, 167] width 79 height 11
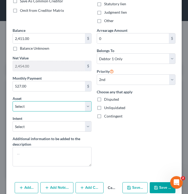
scroll to position [144, 0]
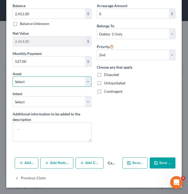
click at [76, 85] on select "Select Other Multiple Assets Deposit on Apartment (Security Deposits or Prepaym…" at bounding box center [52, 81] width 79 height 11
click at [165, 162] on button "Save & Close" at bounding box center [163, 162] width 26 height 11
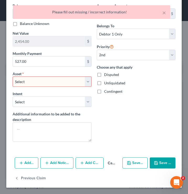
click at [63, 85] on select "Select Other Multiple Assets Deposit on Apartment (Security Deposits or Prepaym…" at bounding box center [52, 81] width 79 height 11
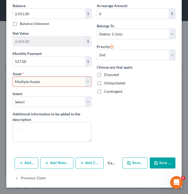
click at [13, 76] on select "Select Other Multiple Assets Deposit on Apartment (Security Deposits or Prepaym…" at bounding box center [52, 81] width 79 height 11
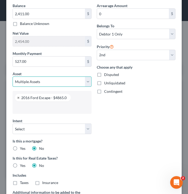
click at [30, 83] on select "Select Other Multiple Assets Deposit on Apartment (Security Deposits or Prepaym…" at bounding box center [52, 81] width 79 height 11
select select "0"
click at [13, 76] on select "Select Other Multiple Assets Deposit on Apartment (Security Deposits or Prepaym…" at bounding box center [52, 81] width 79 height 11
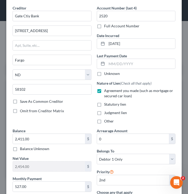
scroll to position [95, 0]
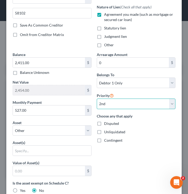
click at [110, 101] on select "Select 1st 2nd 3rd 4th 5th 6th 7th 8th 9th 10th 11th 12th 13th 14th 15th 16th 1…" at bounding box center [136, 104] width 79 height 11
select select
click at [97, 99] on select "Select 1st 2nd 3rd 4th 5th 6th 7th 8th 9th 10th 11th 12th 13th 14th 15th 16th 1…" at bounding box center [136, 104] width 79 height 11
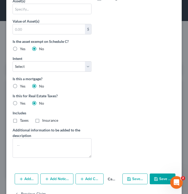
scroll to position [232, 0]
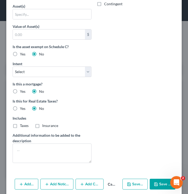
click at [165, 180] on button "Save & Close" at bounding box center [163, 184] width 26 height 11
select select
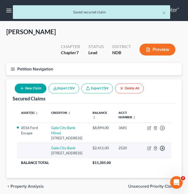
click at [162, 146] on icon "button" at bounding box center [162, 148] width 5 height 5
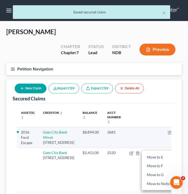
scroll to position [39, 0]
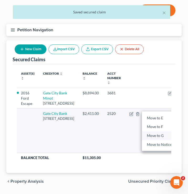
click at [145, 140] on link "Move to G" at bounding box center [164, 135] width 44 height 9
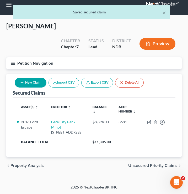
scroll to position [0, 0]
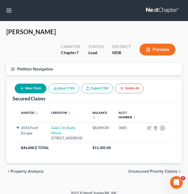
click at [153, 169] on span "Unsecured Priority Claims" at bounding box center [153, 171] width 49 height 4
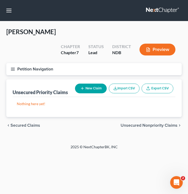
click at [151, 123] on span "Unsecured Nonpriority Claims" at bounding box center [149, 125] width 57 height 4
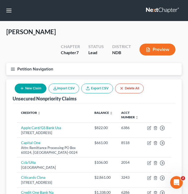
click at [9, 63] on button "Petition Navigation" at bounding box center [94, 69] width 176 height 12
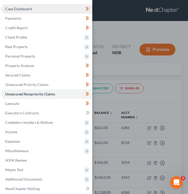
click at [26, 8] on span "Case Dashboard" at bounding box center [18, 9] width 27 height 4
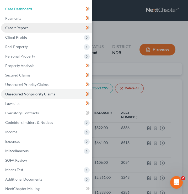
select select "6"
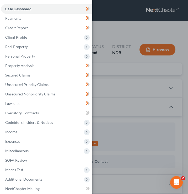
click at [105, 31] on div "Case Dashboard Payments Invoices Payments Payments Credit Report Client Profile" at bounding box center [94, 97] width 188 height 194
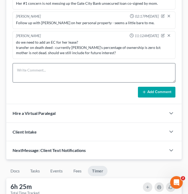
scroll to position [444, 0]
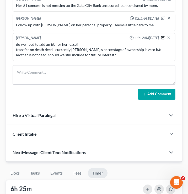
click at [163, 36] on icon "button" at bounding box center [163, 38] width 4 height 4
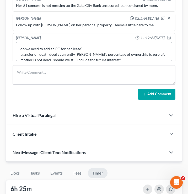
scroll to position [6, 0]
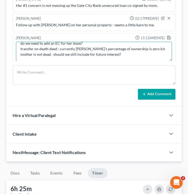
click at [116, 42] on textarea "do we need to add an EC for her lease? transfer on death deed : currently Lauri…" at bounding box center [94, 51] width 156 height 19
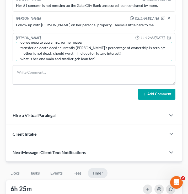
click at [37, 46] on textarea "do we need to add an EC for her lease? transfer on death deed : currently Lauri…" at bounding box center [94, 51] width 156 height 19
type textarea "do we need to add an EC for her lease? transfer on death deed : currently [PERS…"
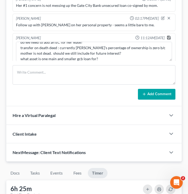
click at [170, 36] on icon "button" at bounding box center [169, 37] width 3 height 3
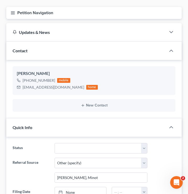
scroll to position [0, 0]
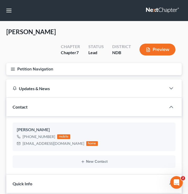
click at [17, 63] on button "Petition Navigation" at bounding box center [94, 69] width 176 height 12
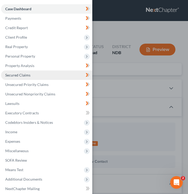
click at [16, 75] on span "Secured Claims" at bounding box center [17, 75] width 25 height 4
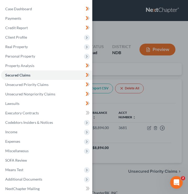
click at [145, 59] on div "Case Dashboard Payments Invoices Payments Payments Credit Report Client Profile" at bounding box center [94, 97] width 188 height 194
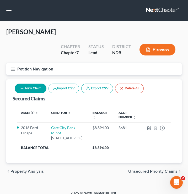
click at [16, 63] on button "Petition Navigation" at bounding box center [94, 69] width 176 height 12
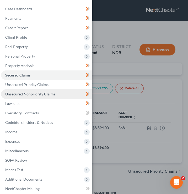
click at [35, 97] on link "Unsecured Nonpriority Claims" at bounding box center [46, 93] width 91 height 9
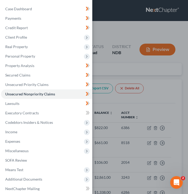
click at [169, 63] on div "Case Dashboard Payments Invoices Payments Payments Credit Report Client Profile" at bounding box center [94, 97] width 188 height 194
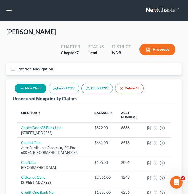
click at [15, 67] on icon "button" at bounding box center [13, 69] width 5 height 5
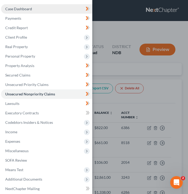
click at [59, 8] on link "Case Dashboard" at bounding box center [46, 8] width 91 height 9
select select "6"
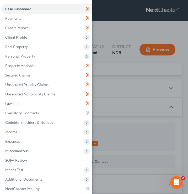
click at [125, 43] on div "Case Dashboard Payments Invoices Payments Payments Credit Report Client Profile" at bounding box center [94, 97] width 188 height 194
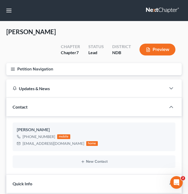
click at [15, 67] on icon "button" at bounding box center [13, 69] width 5 height 5
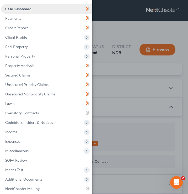
click at [22, 8] on span "Case Dashboard" at bounding box center [18, 9] width 26 height 4
click at [106, 30] on div "Case Dashboard Payments Invoices Payments Payments Credit Report Client Profile" at bounding box center [94, 97] width 188 height 194
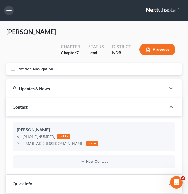
click at [8, 12] on button "button" at bounding box center [8, 10] width 9 height 9
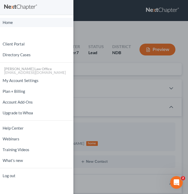
click at [14, 23] on link "Home" at bounding box center [37, 22] width 74 height 9
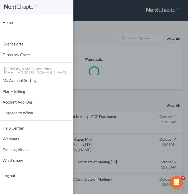
click at [95, 23] on div "Home New Case Client Portal Directory Cases Bulie Diaz Law Office fargo@buliela…" at bounding box center [94, 97] width 188 height 194
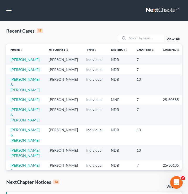
click at [19, 62] on td "[PERSON_NAME]" at bounding box center [25, 60] width 38 height 10
click at [20, 59] on link "[PERSON_NAME]" at bounding box center [25, 59] width 29 height 4
select select "6"
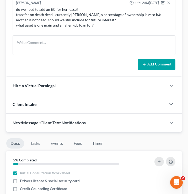
scroll to position [491, 0]
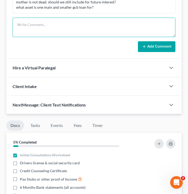
click at [54, 18] on textarea at bounding box center [94, 27] width 163 height 19
click at [49, 18] on textarea at bounding box center [94, 27] width 163 height 19
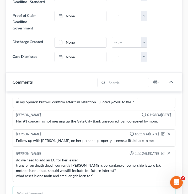
scroll to position [420, 0]
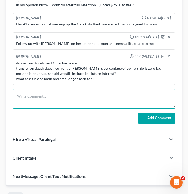
click at [68, 89] on textarea at bounding box center [94, 98] width 163 height 19
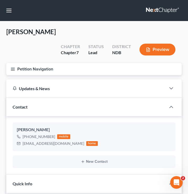
scroll to position [0, 0]
click at [9, 63] on button "Petition Navigation" at bounding box center [94, 69] width 176 height 12
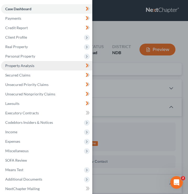
click at [27, 63] on link "Property Analysis" at bounding box center [46, 65] width 91 height 9
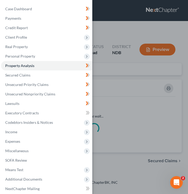
click at [139, 80] on div "Case Dashboard Payments Invoices Payments Payments Credit Report Client Profile" at bounding box center [94, 97] width 188 height 194
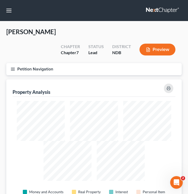
click at [16, 63] on button "Petition Navigation" at bounding box center [94, 69] width 176 height 12
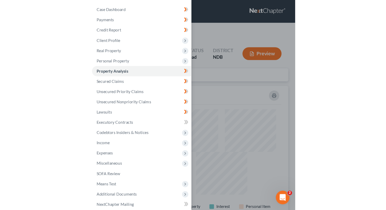
scroll to position [87, 279]
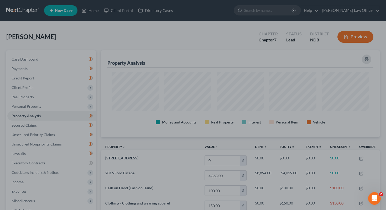
click at [56, 110] on div at bounding box center [193, 105] width 386 height 210
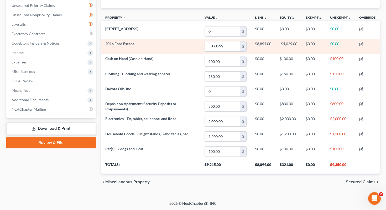
click at [163, 41] on td "2016 Ford Escape" at bounding box center [151, 46] width 100 height 15
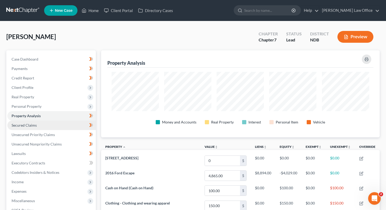
click at [68, 124] on link "Secured Claims" at bounding box center [51, 125] width 89 height 9
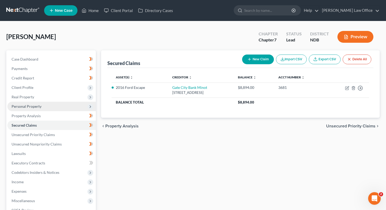
click at [75, 107] on span "Personal Property" at bounding box center [51, 106] width 89 height 9
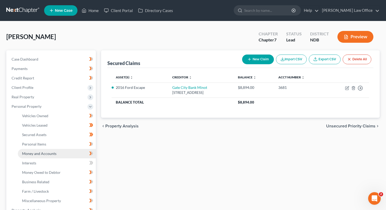
click at [45, 152] on span "Money and Accounts" at bounding box center [39, 154] width 34 height 4
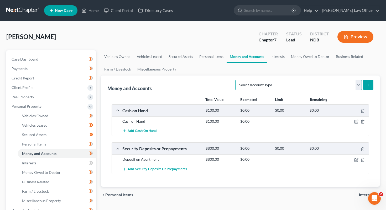
click at [261, 84] on select "Select Account Type Brokerage (A/B: 18, SOFA: 20) Cash on Hand (A/B: 16) Certif…" at bounding box center [298, 85] width 127 height 11
click at [237, 80] on select "Select Account Type Brokerage (A/B: 18, SOFA: 20) Cash on Hand (A/B: 16) Certif…" at bounding box center [298, 85] width 127 height 11
click at [313, 84] on select "Select Account Type Brokerage (A/B: 18, SOFA: 20) Cash on Hand (A/B: 16) Certif…" at bounding box center [298, 85] width 127 height 11
select select "savings"
click at [237, 80] on select "Select Account Type Brokerage (A/B: 18, SOFA: 20) Cash on Hand (A/B: 16) Certif…" at bounding box center [298, 85] width 127 height 11
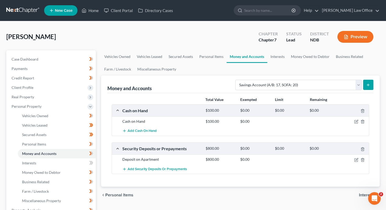
click at [367, 85] on line "submit" at bounding box center [368, 85] width 2 height 0
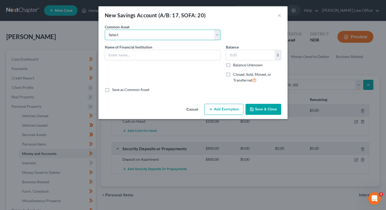
click at [131, 37] on select "Select Wells Fargo Bank Dakota Plains Credit Union First Community Credit Union…" at bounding box center [163, 35] width 116 height 11
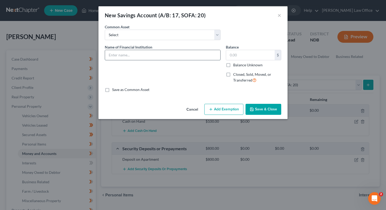
click at [137, 56] on input "text" at bounding box center [162, 55] width 115 height 10
type input "Gate City Bank ending #2618"
click at [216, 41] on div "Common Asset Select Wells Fargo Bank Dakota Plains Credit Union First Community…" at bounding box center [193, 34] width 182 height 20
click at [256, 111] on button "Save & Close" at bounding box center [264, 109] width 36 height 11
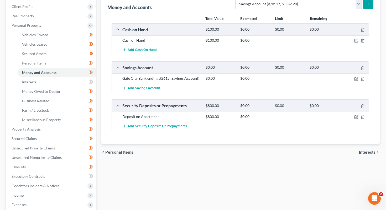
scroll to position [30, 0]
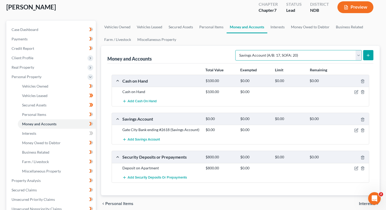
click at [260, 58] on select "Select Account Type Brokerage (A/B: 18, SOFA: 20) Cash on Hand (A/B: 16) Certif…" at bounding box center [298, 55] width 127 height 11
click at [244, 56] on select "Select Account Type Brokerage (A/B: 18, SOFA: 20) Cash on Hand (A/B: 16) Certif…" at bounding box center [298, 55] width 127 height 11
click at [151, 141] on span "Add Savings Account" at bounding box center [144, 140] width 32 height 4
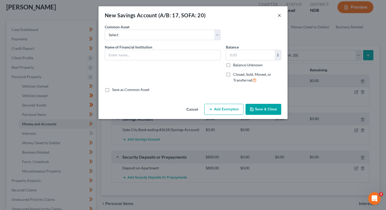
click at [278, 15] on button "×" at bounding box center [280, 15] width 4 height 6
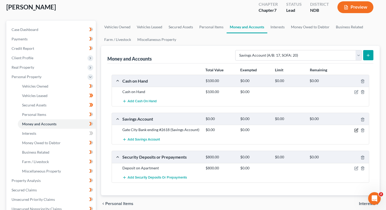
click at [356, 130] on icon "button" at bounding box center [357, 130] width 2 height 2
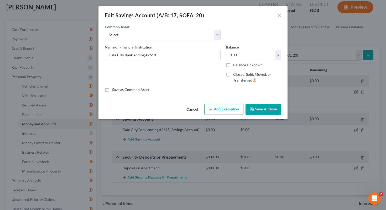
click at [257, 49] on div "Balance 0.00 $ Balance Unknown Balance Undetermined 0.00 $ Balance Unknown" at bounding box center [253, 55] width 55 height 23
click at [249, 56] on input "0.00" at bounding box center [250, 55] width 49 height 10
type input "95.08"
click at [266, 106] on button "Save & Close" at bounding box center [264, 109] width 36 height 11
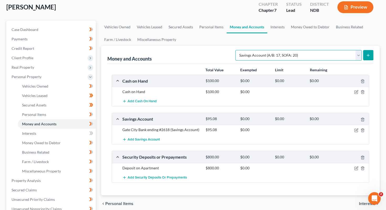
click at [303, 59] on select "Select Account Type Brokerage (A/B: 18, SOFA: 20) Cash on Hand (A/B: 16) Certif…" at bounding box center [298, 55] width 127 height 11
select select "checking"
click at [237, 50] on select "Select Account Type Brokerage (A/B: 18, SOFA: 20) Cash on Hand (A/B: 16) Certif…" at bounding box center [298, 55] width 127 height 11
click at [370, 55] on icon "submit" at bounding box center [368, 55] width 4 height 4
click at [364, 56] on button "submit" at bounding box center [368, 55] width 10 height 10
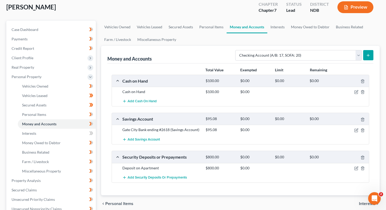
click at [186, 41] on ul "Vehicles Owned Vehicles Leased Secured Assets Personal Items Money and Accounts…" at bounding box center [240, 33] width 279 height 25
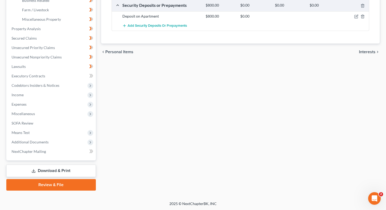
scroll to position [74, 0]
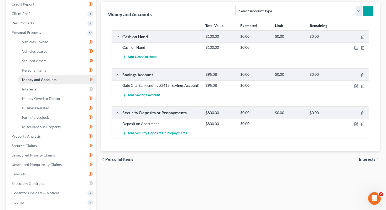
click at [70, 80] on link "Money and Accounts" at bounding box center [57, 79] width 78 height 9
click at [284, 13] on select "Select Account Type Brokerage (A/B: 18, SOFA: 20) Cash on Hand (A/B: 16) Certif…" at bounding box center [298, 11] width 127 height 11
select select "checking"
click at [237, 6] on select "Select Account Type Brokerage (A/B: 18, SOFA: 20) Cash on Hand (A/B: 16) Certif…" at bounding box center [298, 11] width 127 height 11
click at [370, 13] on button "submit" at bounding box center [368, 11] width 10 height 10
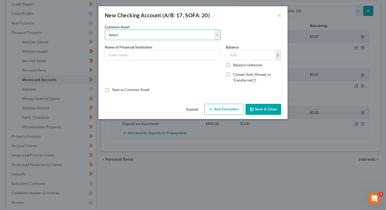
click at [170, 35] on select "Select First Community Credit Union Alerus Financial 1st Liberty Credit Union U…" at bounding box center [163, 35] width 116 height 11
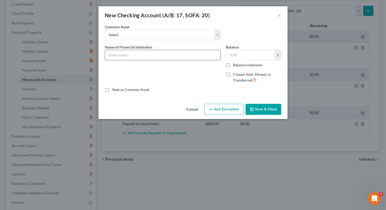
click at [183, 54] on input "text" at bounding box center [162, 55] width 115 height 10
type input "Gate City Bank ending #4552"
click at [261, 53] on input "text" at bounding box center [250, 55] width 49 height 10
click at [252, 58] on input "text" at bounding box center [250, 55] width 49 height 10
click at [262, 109] on button "Save & Close" at bounding box center [264, 109] width 36 height 11
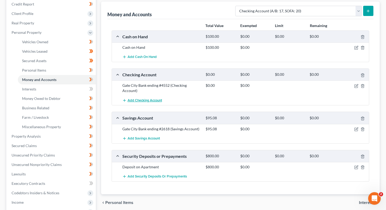
click at [150, 99] on span "Add Checking Account" at bounding box center [145, 101] width 34 height 4
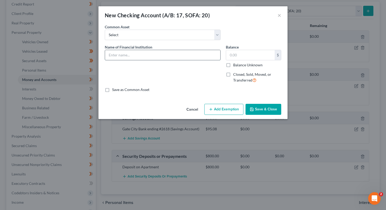
click at [132, 51] on input "text" at bounding box center [162, 55] width 115 height 10
type input "Gate City Bank ending #4552 (Benefit Interesting Checking)"
click at [256, 110] on button "Save & Close" at bounding box center [264, 109] width 36 height 11
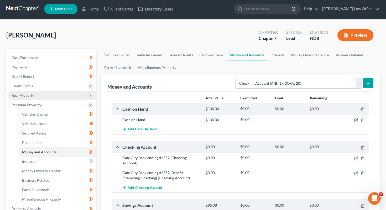
scroll to position [0, 0]
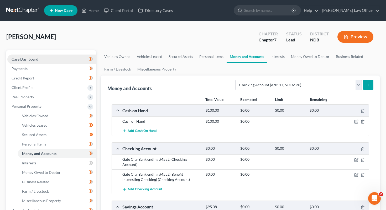
click at [27, 64] on link "Case Dashboard" at bounding box center [51, 59] width 89 height 9
select select "6"
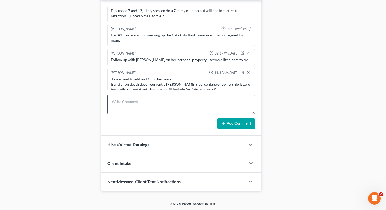
scroll to position [386, 0]
click at [173, 107] on textarea at bounding box center [181, 103] width 148 height 19
type textarea "updated balances for checking accs"
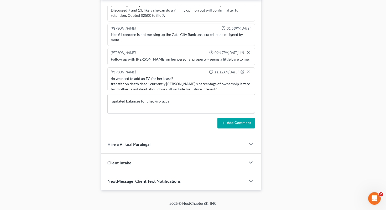
click at [223, 123] on line at bounding box center [224, 123] width 2 height 0
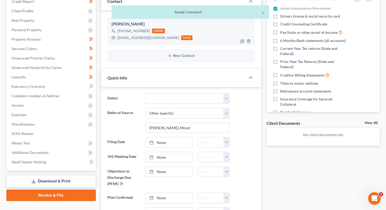
scroll to position [0, 0]
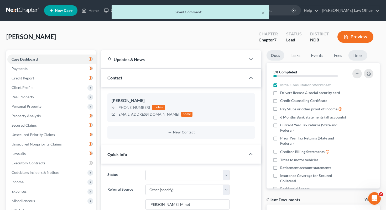
click at [361, 53] on link "Timer" at bounding box center [358, 55] width 19 height 10
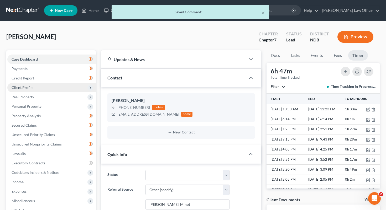
click at [40, 83] on span "Client Profile" at bounding box center [51, 87] width 89 height 9
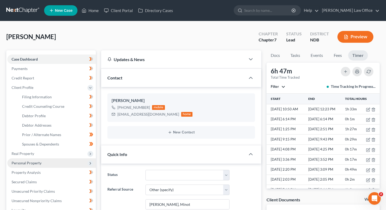
click at [46, 162] on span "Personal Property" at bounding box center [51, 163] width 89 height 9
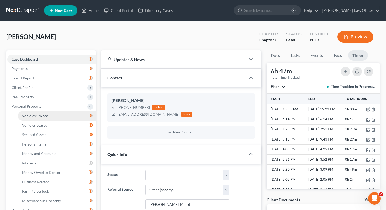
click at [64, 114] on link "Vehicles Owned" at bounding box center [57, 115] width 78 height 9
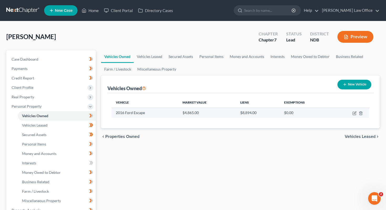
click at [354, 116] on td at bounding box center [350, 113] width 37 height 10
click at [355, 114] on icon "button" at bounding box center [355, 113] width 4 height 4
select select "0"
select select "10"
select select "3"
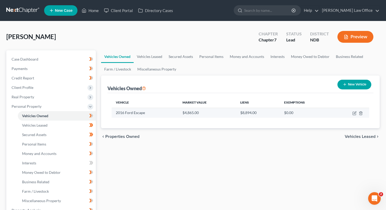
select select "2"
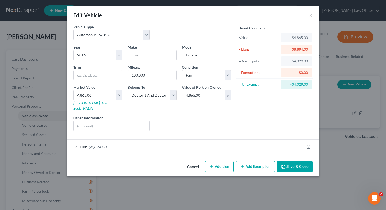
click at [143, 144] on div "Lien $8,894.00" at bounding box center [186, 147] width 238 height 14
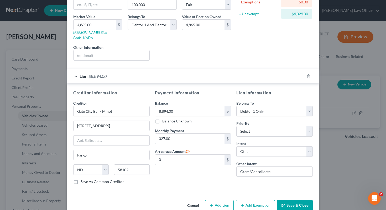
scroll to position [77, 0]
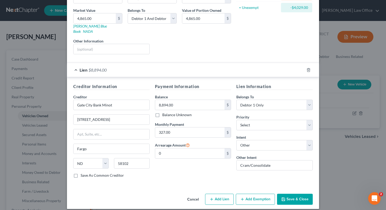
click at [291, 201] on div "Cancel Add Lien Add Lease Add Exemption Save & Close" at bounding box center [193, 200] width 252 height 17
click at [292, 195] on button "Save & Close" at bounding box center [295, 199] width 36 height 11
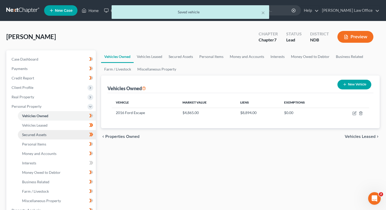
click at [72, 130] on link "Secured Assets" at bounding box center [57, 134] width 78 height 9
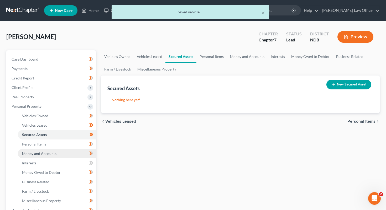
click at [68, 158] on link "Money and Accounts" at bounding box center [57, 153] width 78 height 9
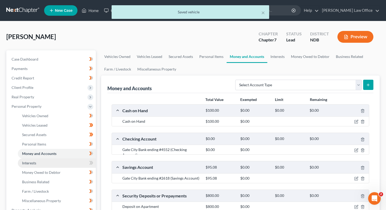
click at [66, 162] on link "Interests" at bounding box center [57, 163] width 78 height 9
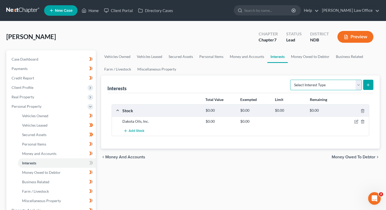
click at [326, 83] on select "Select Interest Type 401K (A/B: 21) Annuity (A/B: 23) Bond (A/B: 18) Education …" at bounding box center [326, 85] width 72 height 11
select select "pension_plan"
click at [291, 80] on select "Select Interest Type 401K (A/B: 21) Annuity (A/B: 23) Bond (A/B: 18) Education …" at bounding box center [326, 85] width 72 height 11
click at [368, 86] on icon "submit" at bounding box center [368, 85] width 4 height 4
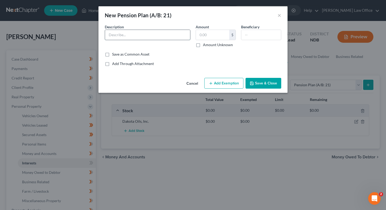
click at [136, 31] on input "text" at bounding box center [147, 35] width 85 height 10
type input "L"
type input "P"
type input "L"
type input "Pension Plan (PERS)"
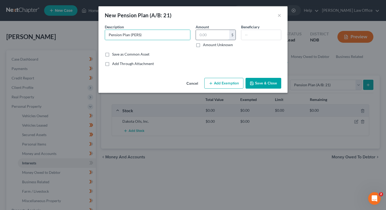
click at [205, 35] on input "text" at bounding box center [212, 35] width 33 height 10
click at [218, 35] on input "text" at bounding box center [212, 35] width 33 height 10
type input "2,344.44"
click at [270, 85] on button "Save & Close" at bounding box center [264, 83] width 36 height 11
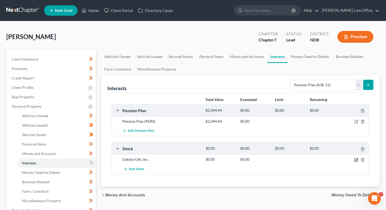
click at [357, 161] on icon "button" at bounding box center [357, 160] width 4 height 4
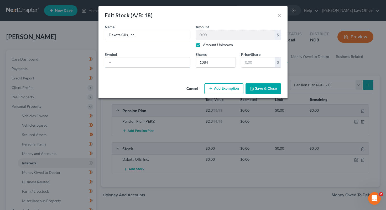
click at [134, 64] on input "text" at bounding box center [147, 63] width 85 height 10
type input "s"
type input "sd"
type input "sdd"
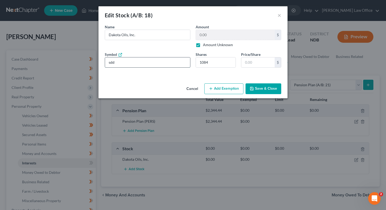
type input "sdds"
type input "sddsd"
type input "[PERSON_NAME]"
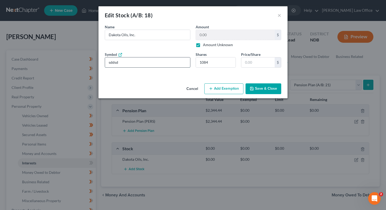
type input "[PERSON_NAME]"
type input "sddsdsd"
type input "sddsdsdd"
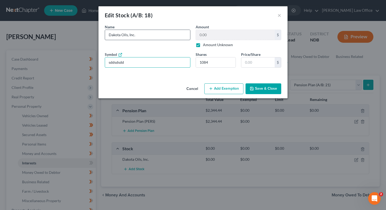
type input "sddsdsdds"
type input "sddsdsddsd"
type input "sddsdsddsds"
type input "sddsdsddsd"
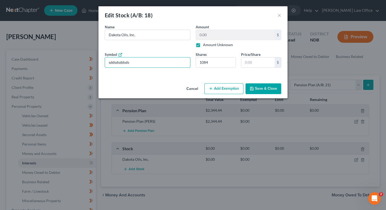
type input "sddsdsddsd"
type input "sddsdsdds"
type input "sddsdsdd"
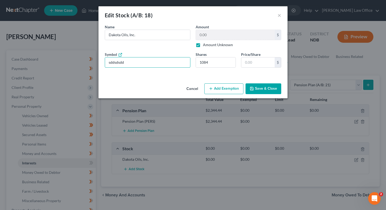
type input "sddsdsd"
type input "[PERSON_NAME]"
type input "sddsd"
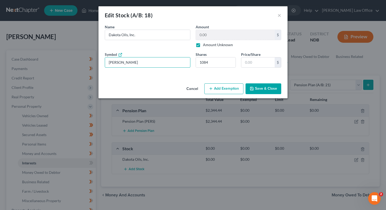
type input "sddsd"
type input "sdds"
type input "sdd"
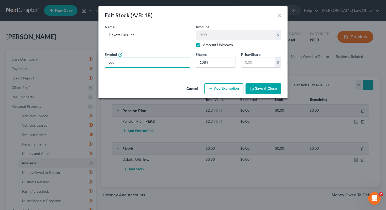
type input "sd"
type input "s"
click at [278, 17] on div "Edit Stock (A/B: 18) ×" at bounding box center [193, 15] width 189 height 18
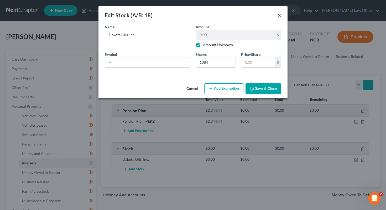
click at [278, 16] on button "×" at bounding box center [280, 15] width 4 height 6
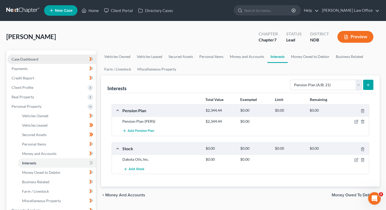
click at [63, 61] on link "Case Dashboard" at bounding box center [51, 59] width 89 height 9
select select "6"
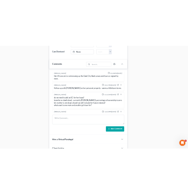
scroll to position [345, 0]
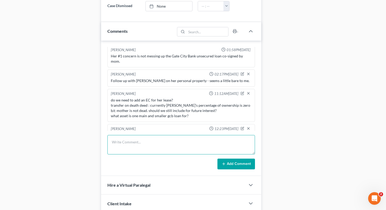
click at [127, 147] on textarea at bounding box center [181, 144] width 148 height 19
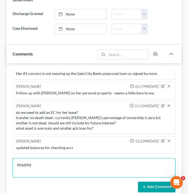
scroll to position [353, 0]
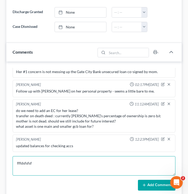
click at [52, 156] on textarea "fffdsfsfsf" at bounding box center [94, 165] width 163 height 19
type textarea "f"
type textarea "dsdssdd"
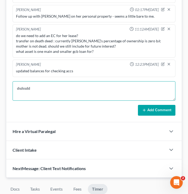
scroll to position [400, 0]
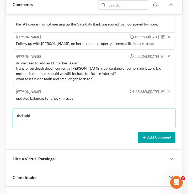
drag, startPoint x: 47, startPoint y: 103, endPoint x: 4, endPoint y: 102, distance: 43.1
click at [2, 103] on div "[PERSON_NAME] Upgraded Chapter Chapter 7 Status Lead District NDB Preview Petit…" at bounding box center [94, 14] width 188 height 786
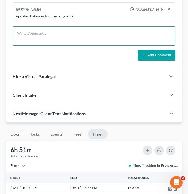
scroll to position [466, 0]
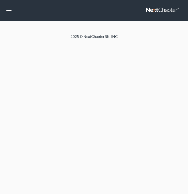
select select "6"
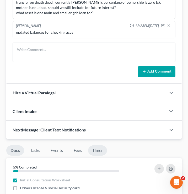
click at [100, 145] on link "Timer" at bounding box center [97, 150] width 19 height 10
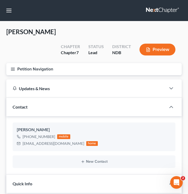
click at [13, 67] on icon "button" at bounding box center [13, 69] width 5 height 5
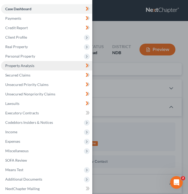
click at [32, 67] on span "Property Analysis" at bounding box center [19, 65] width 29 height 4
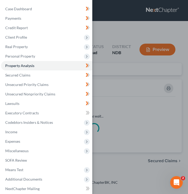
click at [151, 87] on div "Case Dashboard Payments Invoices Payments Payments Credit Report Client Profile" at bounding box center [94, 97] width 188 height 194
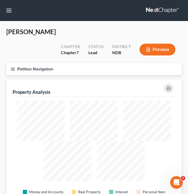
scroll to position [137, 176]
click at [14, 70] on line "button" at bounding box center [13, 70] width 4 height 0
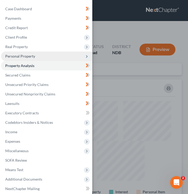
click at [52, 57] on span "Personal Property" at bounding box center [46, 56] width 91 height 9
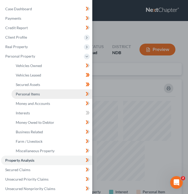
click at [42, 94] on link "Personal Items" at bounding box center [52, 93] width 81 height 9
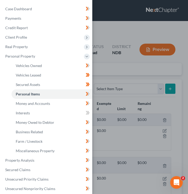
click at [111, 63] on div "Case Dashboard Payments Invoices Payments Payments Credit Report Client Profile" at bounding box center [94, 97] width 188 height 194
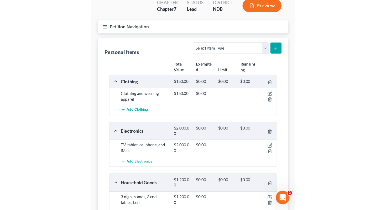
scroll to position [45, 0]
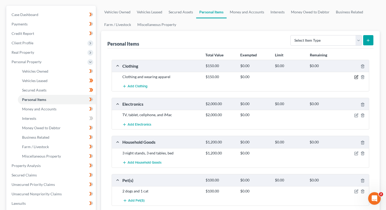
click at [188, 77] on icon "button" at bounding box center [357, 77] width 4 height 4
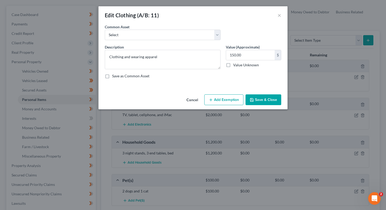
click at [188, 99] on button "Add Exemption" at bounding box center [223, 100] width 39 height 11
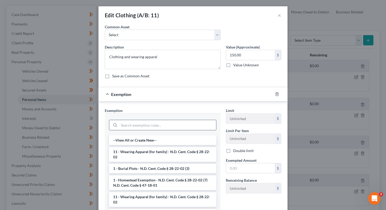
click at [127, 124] on input "search" at bounding box center [167, 125] width 97 height 10
click at [149, 155] on li "11 - Wearing Apparel (for family) - N.D. Cent. Code § 28-22-02" at bounding box center [162, 154] width 107 height 15
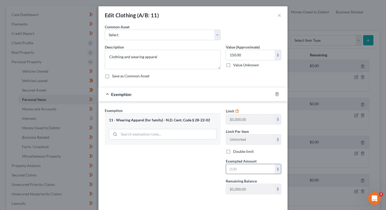
click at [188, 170] on input "text" at bounding box center [250, 170] width 49 height 10
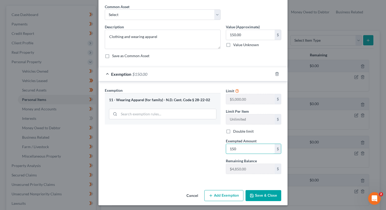
scroll to position [22, 0]
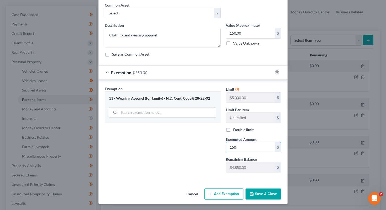
type input "150"
click at [179, 167] on div "Exemption Set must be selected for CA. Exemption * 11 - Wearing Apparel (for fa…" at bounding box center [162, 131] width 121 height 91
click at [188, 74] on icon "button" at bounding box center [277, 72] width 2 height 3
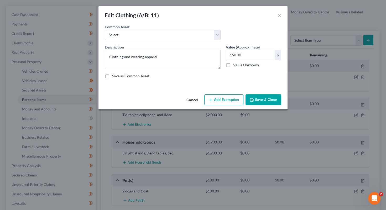
scroll to position [0, 0]
click at [188, 103] on button "Add Exemption" at bounding box center [223, 100] width 39 height 11
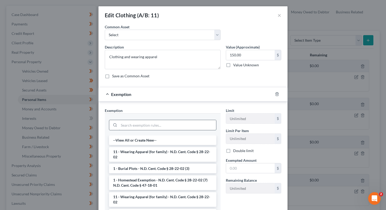
click at [137, 123] on input "search" at bounding box center [167, 125] width 97 height 10
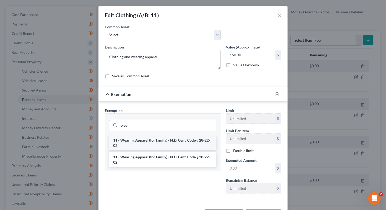
type input "wear"
click at [158, 140] on li "11 - Wearing Apparel (for family) - N.D. Cent. Code § 28-22-02" at bounding box center [162, 143] width 107 height 15
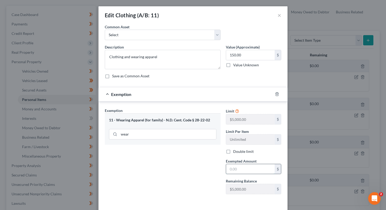
click at [188, 169] on input "text" at bounding box center [250, 170] width 49 height 10
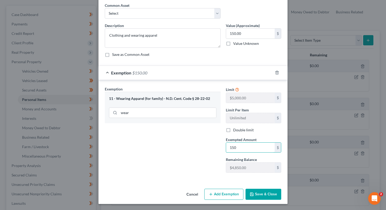
scroll to position [22, 0]
type input "150"
click at [188, 193] on button "Save & Close" at bounding box center [264, 194] width 36 height 11
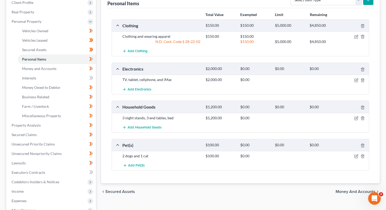
scroll to position [86, 0]
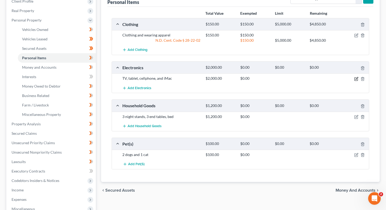
click at [188, 80] on icon "button" at bounding box center [357, 79] width 4 height 4
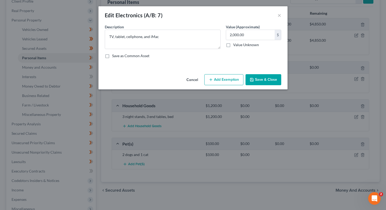
click at [188, 75] on button "Add Exemption" at bounding box center [223, 79] width 39 height 11
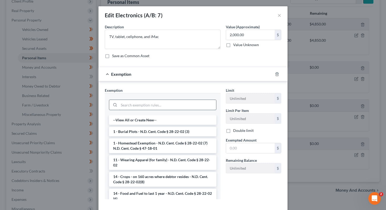
click at [135, 105] on input "search" at bounding box center [167, 105] width 97 height 10
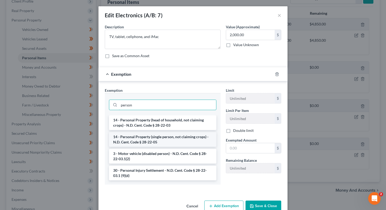
type input "person"
click at [162, 138] on li "14 - Personal Property (single person, not claiming crops) - N.D. Cent. Code § …" at bounding box center [162, 139] width 107 height 15
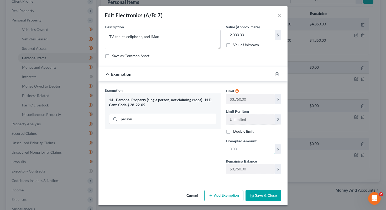
click at [188, 151] on input "text" at bounding box center [250, 149] width 49 height 10
type input "2,000"
click at [188, 194] on button "Save & Close" at bounding box center [264, 196] width 36 height 11
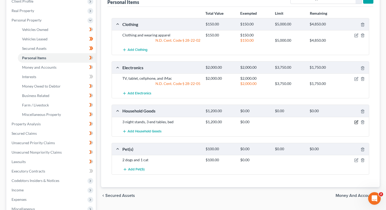
click at [188, 122] on icon "button" at bounding box center [357, 122] width 4 height 4
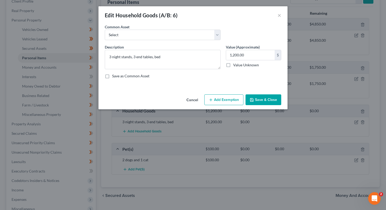
click at [188, 100] on button "Add Exemption" at bounding box center [223, 100] width 39 height 11
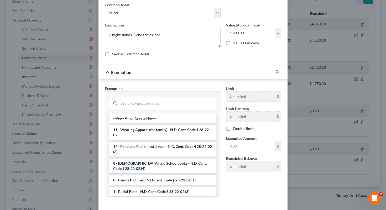
scroll to position [30, 0]
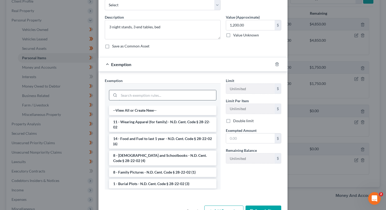
click at [139, 98] on input "search" at bounding box center [167, 95] width 97 height 10
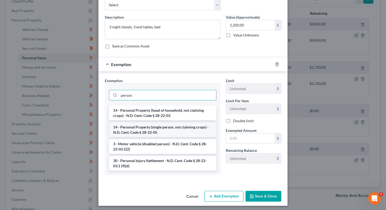
type input "person"
click at [171, 130] on li "14 - Personal Property (single person, not claiming crops) - N.D. Cent. Code § …" at bounding box center [162, 130] width 107 height 15
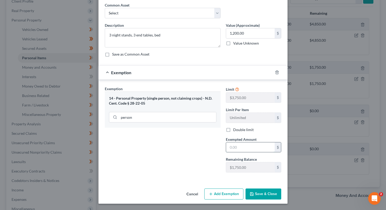
click at [188, 147] on input "text" at bounding box center [250, 148] width 49 height 10
type input "1,200"
click at [188, 194] on button "Save & Close" at bounding box center [264, 194] width 36 height 11
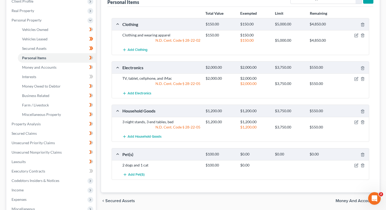
click at [188, 167] on div at bounding box center [356, 165] width 28 height 5
click at [188, 166] on icon "button" at bounding box center [357, 166] width 4 height 4
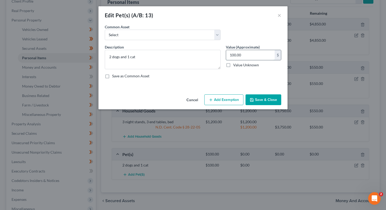
click at [188, 58] on input "100.00" at bounding box center [250, 55] width 49 height 10
type input "50"
click at [188, 100] on button "Add Exemption" at bounding box center [223, 100] width 39 height 11
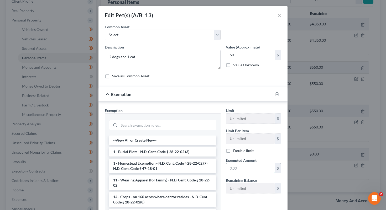
click at [188, 170] on input "text" at bounding box center [250, 169] width 49 height 10
type input "50"
click at [147, 124] on input "search" at bounding box center [167, 125] width 97 height 10
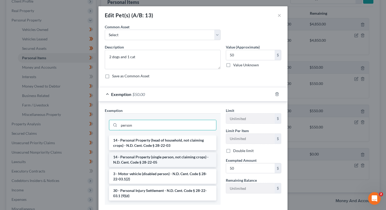
type input "person"
click at [154, 158] on li "14 - Personal Property (single person, not claiming crops) - N.D. Cent. Code § …" at bounding box center [162, 160] width 107 height 15
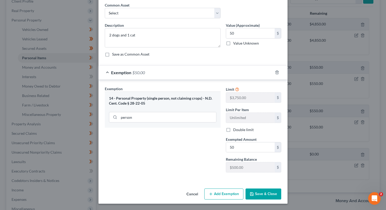
click at [188, 192] on button "Save & Close" at bounding box center [264, 194] width 36 height 11
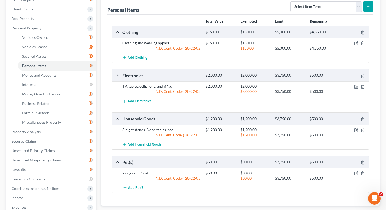
scroll to position [38, 0]
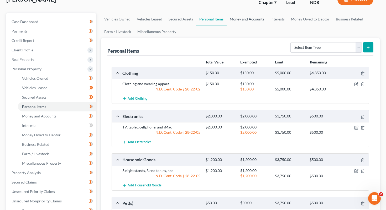
click at [188, 18] on link "Money and Accounts" at bounding box center [247, 19] width 41 height 13
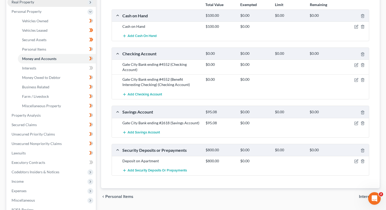
scroll to position [117, 0]
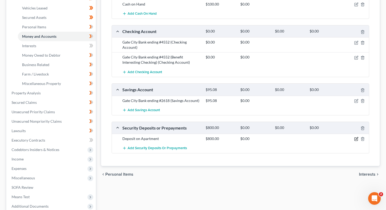
click at [188, 138] on icon "button" at bounding box center [357, 139] width 4 height 4
select select "3"
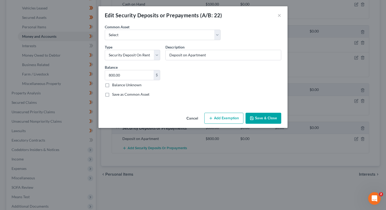
click at [188, 117] on button "Add Exemption" at bounding box center [223, 118] width 39 height 11
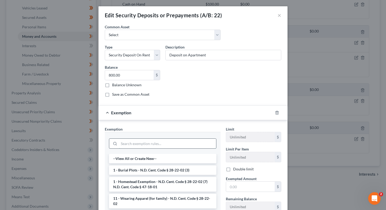
click at [138, 144] on input "search" at bounding box center [167, 144] width 97 height 10
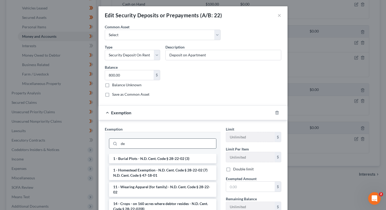
type input "d"
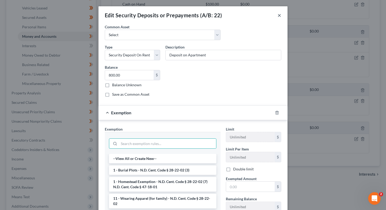
click at [188, 15] on button "×" at bounding box center [280, 15] width 4 height 6
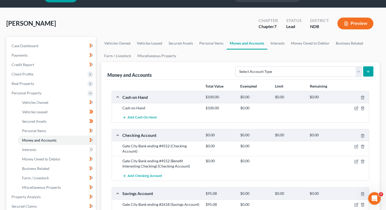
scroll to position [13, 0]
click at [188, 108] on icon "button" at bounding box center [357, 108] width 4 height 4
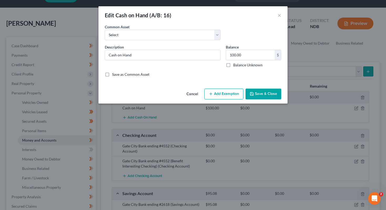
click at [188, 93] on button "Add Exemption" at bounding box center [223, 94] width 39 height 11
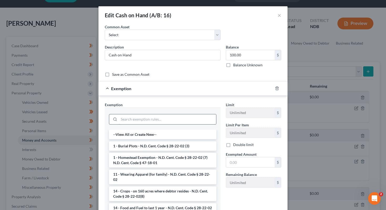
click at [170, 116] on input "search" at bounding box center [167, 120] width 97 height 10
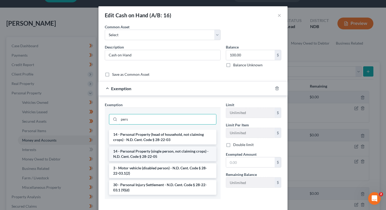
type input "pers"
click at [188, 150] on li "14 - Personal Property (single person, not claiming crops) - N.D. Cent. Code § …" at bounding box center [162, 154] width 107 height 15
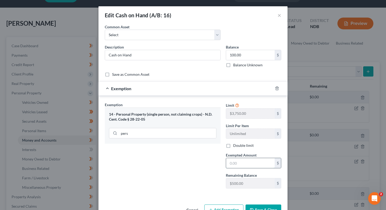
click at [188, 165] on input "text" at bounding box center [250, 163] width 49 height 10
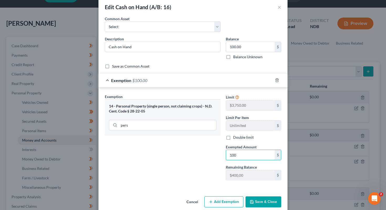
scroll to position [16, 0]
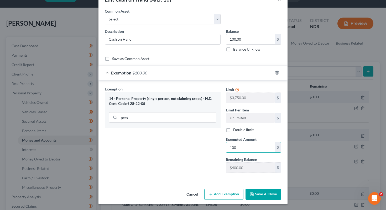
type input "100"
click at [188, 193] on button "Save & Close" at bounding box center [264, 194] width 36 height 11
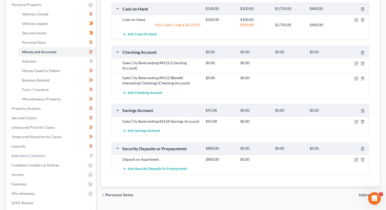
scroll to position [143, 0]
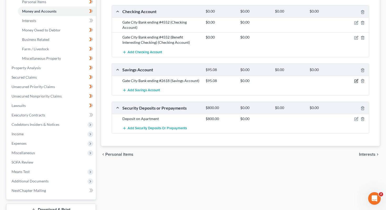
click at [188, 83] on icon "button" at bounding box center [356, 81] width 3 height 3
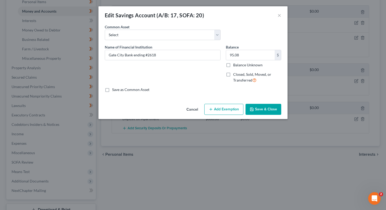
click at [188, 104] on div "Cancel Add Exemption Save & Close" at bounding box center [193, 110] width 189 height 17
click at [188, 107] on button "Add Exemption" at bounding box center [223, 109] width 39 height 11
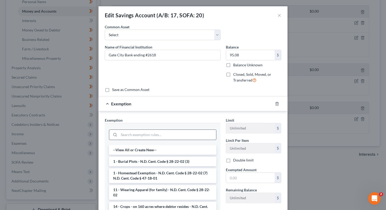
click at [179, 136] on input "search" at bounding box center [167, 135] width 97 height 10
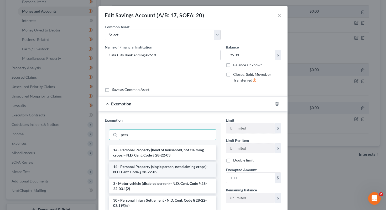
type input "pers"
click at [183, 170] on li "14 - Personal Property (single person, not claiming crops) - N.D. Cent. Code § …" at bounding box center [162, 169] width 107 height 15
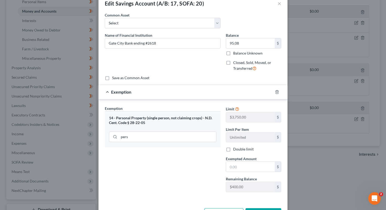
scroll to position [31, 0]
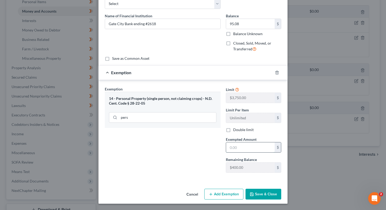
click at [188, 150] on input "text" at bounding box center [250, 148] width 49 height 10
type input "95.08"
click at [188, 189] on button "Save & Close" at bounding box center [264, 194] width 36 height 11
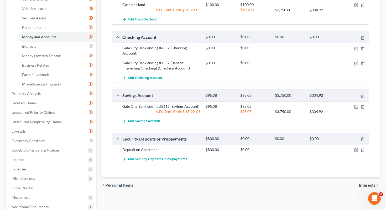
scroll to position [80, 0]
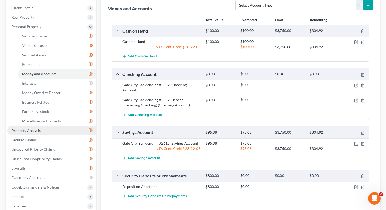
click at [32, 132] on span "Property Analysis" at bounding box center [26, 131] width 29 height 4
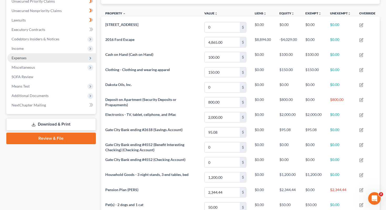
scroll to position [133, 0]
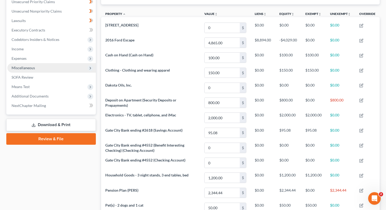
click at [40, 66] on span "Miscellaneous" at bounding box center [51, 67] width 89 height 9
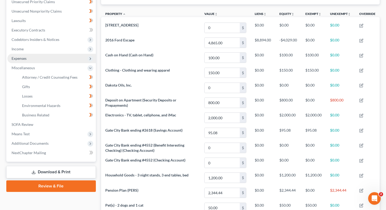
click at [41, 58] on span "Expenses" at bounding box center [51, 58] width 89 height 9
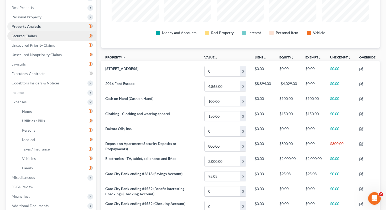
scroll to position [86, 0]
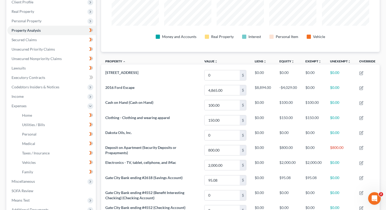
click at [43, 26] on li "Property Analysis" at bounding box center [51, 30] width 89 height 9
click at [43, 22] on span "Personal Property" at bounding box center [51, 20] width 89 height 9
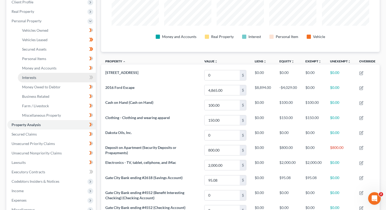
click at [32, 78] on span "Interests" at bounding box center [29, 77] width 14 height 4
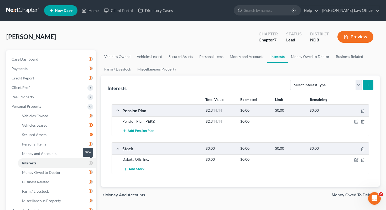
click at [89, 163] on icon at bounding box center [91, 163] width 4 height 7
click at [188, 122] on icon "button" at bounding box center [357, 122] width 4 height 4
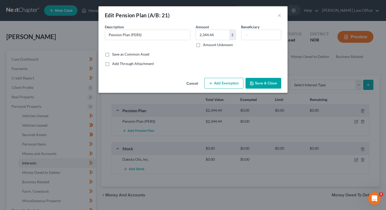
click at [188, 84] on button "Add Exemption" at bounding box center [223, 83] width 39 height 11
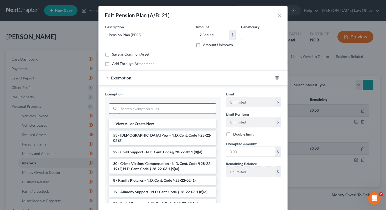
click at [137, 112] on input "search" at bounding box center [167, 109] width 97 height 10
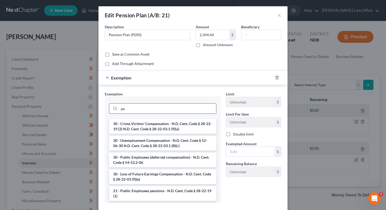
type input "p"
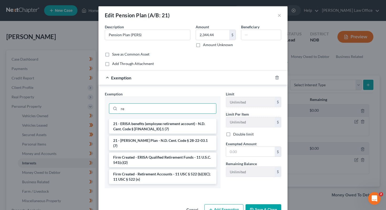
type input "r"
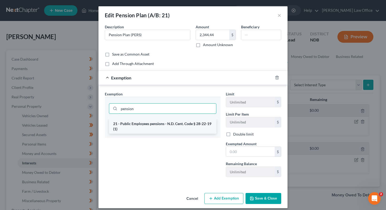
type input "pension"
click at [153, 125] on li "21 - Public Employees pensions - N.D. Cent. Code § 28-22-19 (1)" at bounding box center [162, 126] width 107 height 15
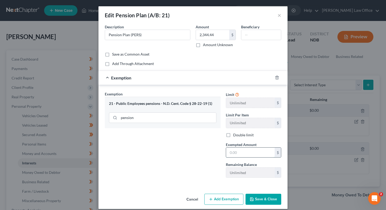
click at [188, 152] on input "text" at bounding box center [250, 153] width 49 height 10
type input "2,344.44"
click at [188, 194] on button "Save & Close" at bounding box center [264, 199] width 36 height 11
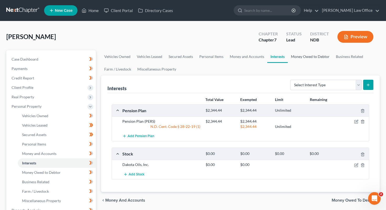
click at [188, 58] on link "Money Owed to Debtor" at bounding box center [310, 56] width 45 height 13
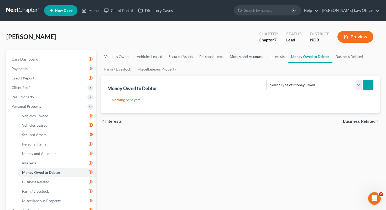
click at [188, 53] on link "Money and Accounts" at bounding box center [247, 56] width 41 height 13
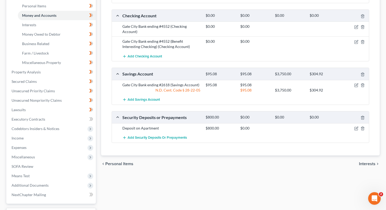
scroll to position [182, 0]
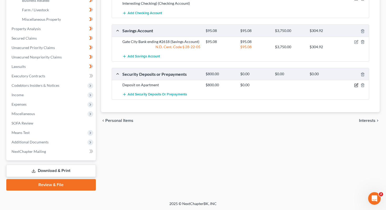
click at [188, 86] on icon "button" at bounding box center [357, 85] width 4 height 4
select select "3"
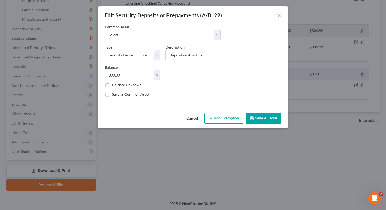
click at [188, 117] on button "Add Exemption" at bounding box center [223, 118] width 39 height 11
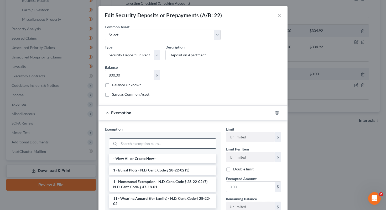
click at [132, 146] on input "search" at bounding box center [167, 144] width 97 height 10
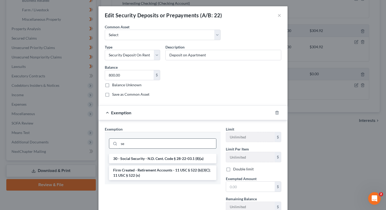
type input "s"
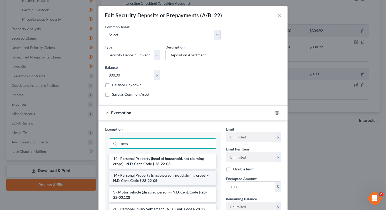
scroll to position [42, 0]
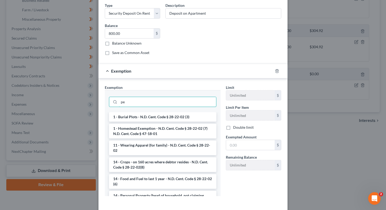
type input "p"
type input "r"
type input "hom"
click at [133, 133] on li "1 - Homestead Exemption - N.D. Cent. Code § 28-22-02 (7) N.D. Cent. Code § 47-1…" at bounding box center [162, 131] width 107 height 15
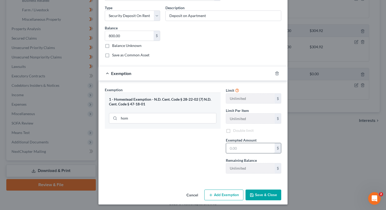
scroll to position [40, 0]
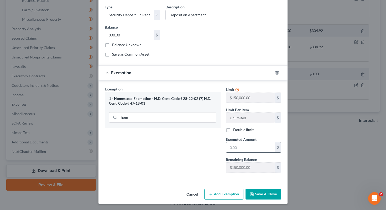
click at [188, 147] on input "text" at bounding box center [250, 148] width 49 height 10
type input "800"
click at [188, 194] on button "Save & Close" at bounding box center [264, 194] width 36 height 11
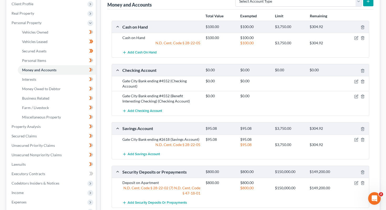
scroll to position [78, 0]
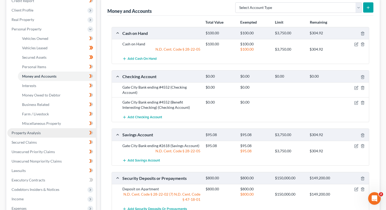
click at [37, 134] on span "Property Analysis" at bounding box center [26, 133] width 29 height 4
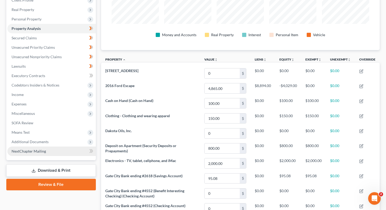
scroll to position [113, 0]
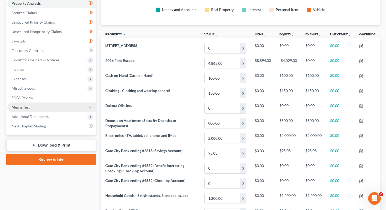
click at [47, 106] on span "Means Test" at bounding box center [51, 107] width 89 height 9
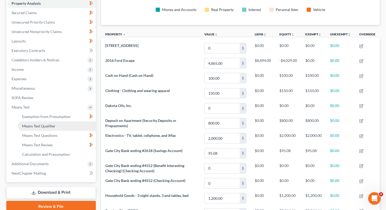
click at [48, 128] on span "Means Test Qualifier" at bounding box center [38, 126] width 33 height 4
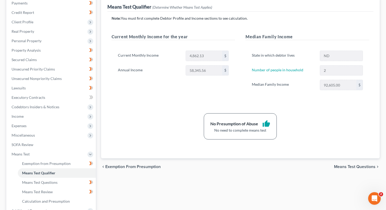
scroll to position [101, 0]
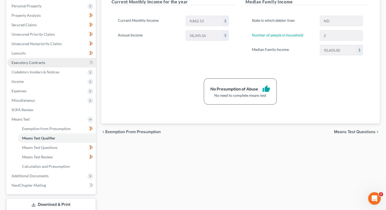
click at [56, 61] on link "Executory Contracts" at bounding box center [51, 62] width 89 height 9
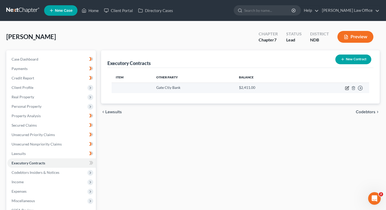
click at [188, 88] on icon "button" at bounding box center [347, 88] width 4 height 4
select select "29"
select select "0"
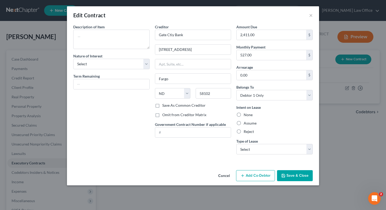
click at [188, 177] on button "Cancel" at bounding box center [224, 176] width 20 height 11
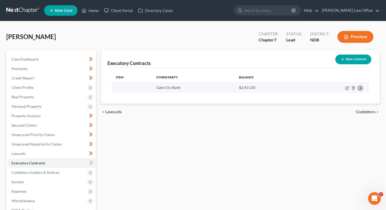
click at [188, 88] on line "button" at bounding box center [361, 88] width 2 height 0
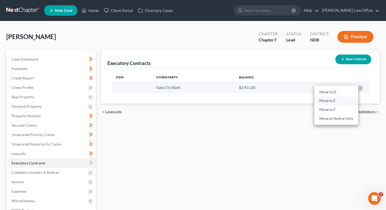
click at [188, 101] on link "Move to E" at bounding box center [337, 101] width 44 height 9
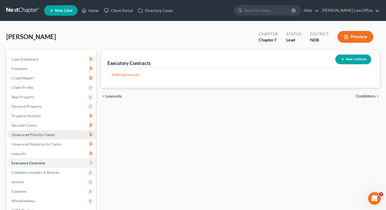
click at [59, 131] on link "Unsecured Priority Claims" at bounding box center [51, 134] width 89 height 9
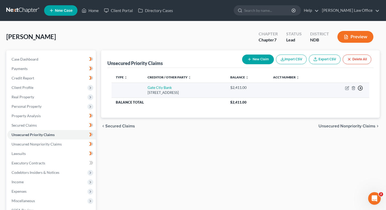
click at [188, 89] on icon "button" at bounding box center [360, 88] width 5 height 5
click at [188, 93] on link "Move to D" at bounding box center [337, 92] width 44 height 9
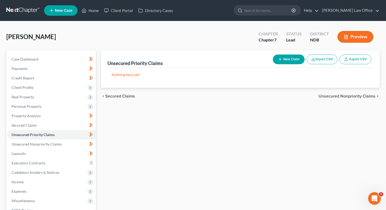
click at [134, 95] on span "Secured Claims" at bounding box center [120, 96] width 30 height 4
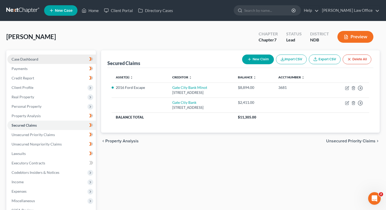
click at [62, 63] on link "Case Dashboard" at bounding box center [51, 59] width 89 height 9
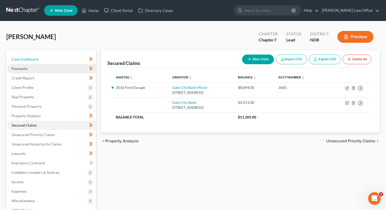
select select "6"
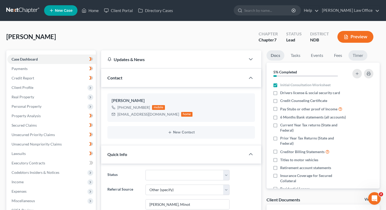
click at [188, 56] on link "Timer" at bounding box center [358, 55] width 19 height 10
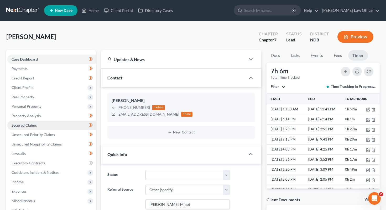
click at [35, 121] on link "Secured Claims" at bounding box center [51, 125] width 89 height 9
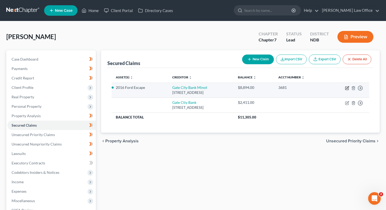
click at [188, 88] on icon "button" at bounding box center [347, 88] width 4 height 4
select select "29"
select select "4"
select select "0"
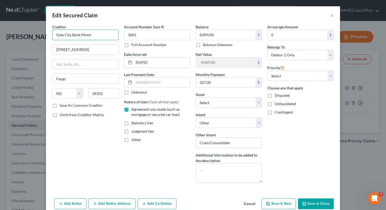
click at [110, 36] on input "Gate City Bank Minot" at bounding box center [85, 35] width 66 height 11
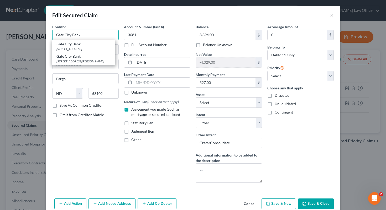
scroll to position [10, 0]
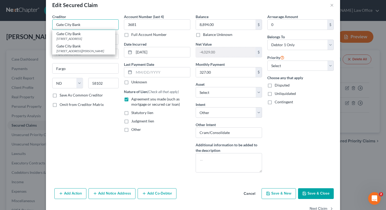
type input "Gate City Bank"
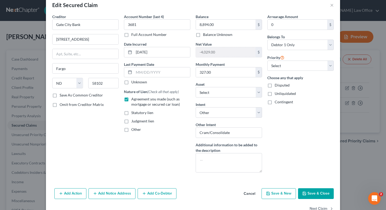
click at [188, 191] on button "Save & Close" at bounding box center [316, 194] width 36 height 11
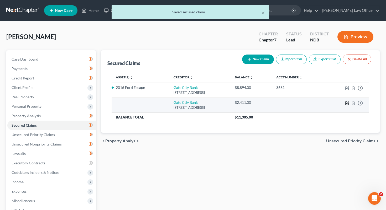
click at [188, 103] on icon "button" at bounding box center [347, 103] width 4 height 4
select select "29"
select select "0"
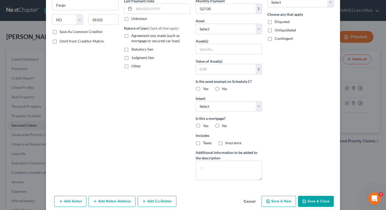
scroll to position [96, 0]
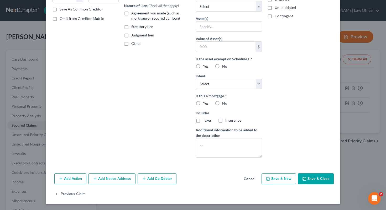
click at [188, 178] on button "Save & Close" at bounding box center [316, 179] width 36 height 11
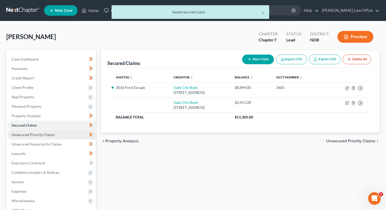
click at [63, 138] on link "Unsecured Priority Claims" at bounding box center [51, 134] width 89 height 9
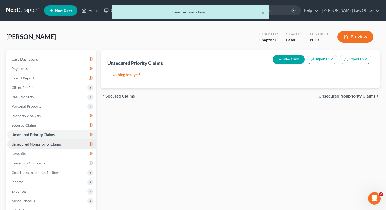
click at [59, 144] on span "Unsecured Nonpriority Claims" at bounding box center [37, 144] width 50 height 4
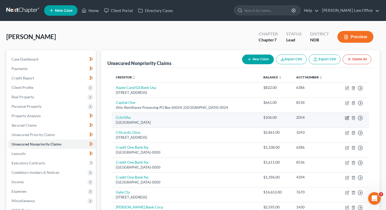
click at [188, 118] on icon "button" at bounding box center [347, 118] width 4 height 4
select select "36"
select select "2"
select select "0"
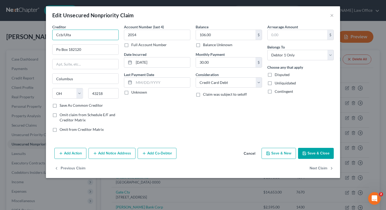
click at [63, 34] on input "Ccb/Ulta" at bounding box center [85, 35] width 66 height 11
type input "Comenity Capital Bank/Ulta"
click at [188, 152] on button "Save & Close" at bounding box center [316, 153] width 36 height 11
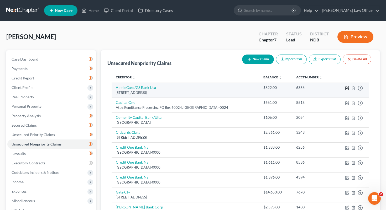
click at [188, 88] on icon "button" at bounding box center [347, 88] width 4 height 4
select select "39"
select select "2"
select select "0"
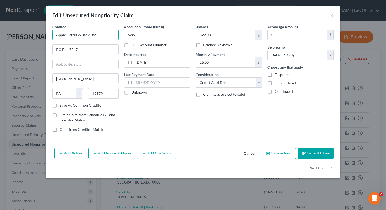
click at [107, 36] on input "Apple Card/GS Bank Usa" at bounding box center [85, 35] width 66 height 11
type input "Apple Card/Goldman Sachs"
click at [188, 153] on button "Save & Close" at bounding box center [316, 153] width 36 height 11
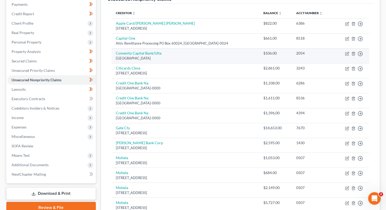
scroll to position [64, 0]
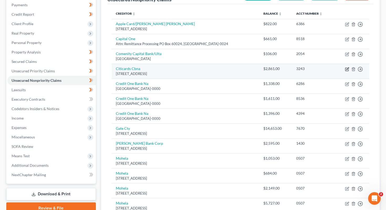
click at [188, 68] on icon "button" at bounding box center [347, 69] width 4 height 4
select select "43"
select select "0"
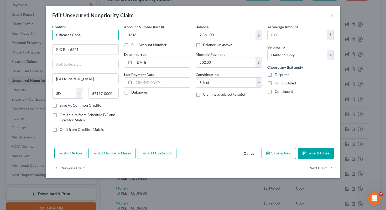
click at [63, 36] on input "Citicards Cbna" at bounding box center [85, 35] width 66 height 11
click at [95, 33] on input "Citicards Cbna" at bounding box center [85, 35] width 66 height 11
type input "Citicards/Citi Bank"
click at [188, 151] on button "Save & Close" at bounding box center [316, 153] width 36 height 11
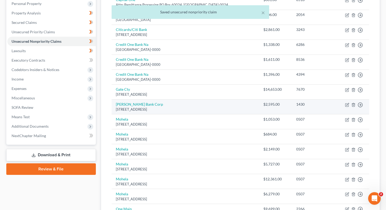
scroll to position [103, 0]
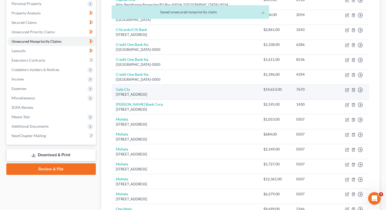
click at [188, 90] on td "Move to D Move to E Move to G Move to Notice Only" at bounding box center [352, 92] width 35 height 15
click at [188, 89] on icon "button" at bounding box center [347, 90] width 3 height 3
select select "29"
select select "0"
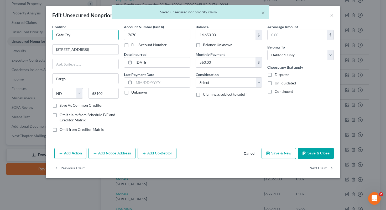
click at [88, 37] on input "Gate Cty" at bounding box center [85, 35] width 66 height 11
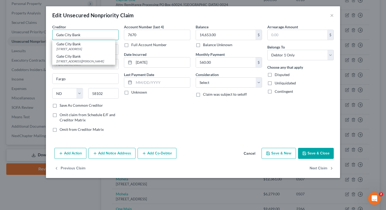
type input "Gate City Bank"
click at [188, 150] on button "Save & Close" at bounding box center [316, 153] width 36 height 11
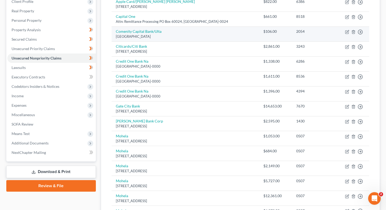
scroll to position [0, 0]
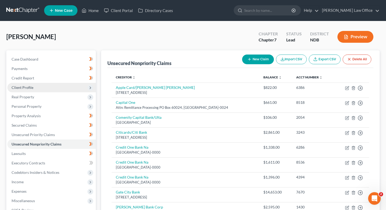
click at [50, 83] on span "Client Profile" at bounding box center [51, 87] width 89 height 9
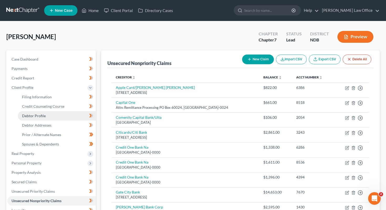
click at [45, 119] on link "Debtor Profile" at bounding box center [57, 115] width 78 height 9
select select "3"
select select "1"
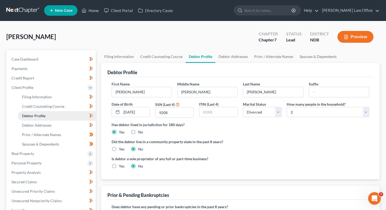
radio input "true"
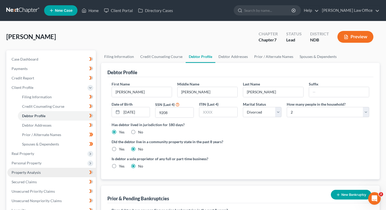
click at [62, 172] on link "Property Analysis" at bounding box center [51, 172] width 89 height 9
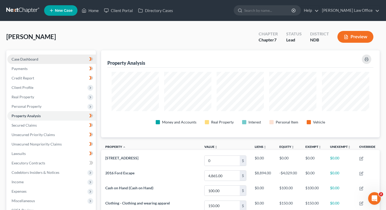
click at [46, 59] on link "Case Dashboard" at bounding box center [51, 59] width 89 height 9
select select "6"
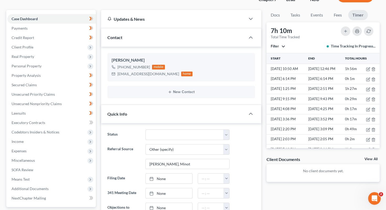
scroll to position [39, 0]
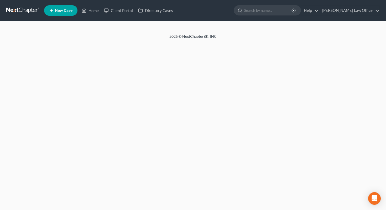
select select "6"
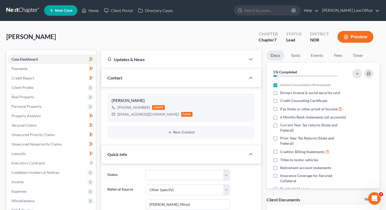
scroll to position [42, 0]
click at [359, 54] on link "Timer" at bounding box center [358, 55] width 19 height 10
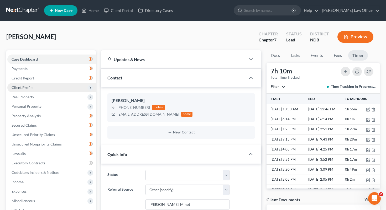
click at [39, 92] on span "Client Profile" at bounding box center [51, 87] width 89 height 9
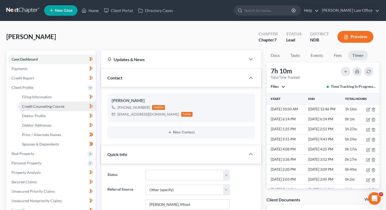
click at [37, 107] on span "Credit Counseling Course" at bounding box center [43, 106] width 42 height 4
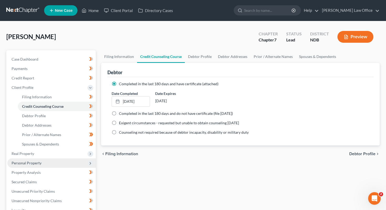
click at [35, 161] on span "Personal Property" at bounding box center [27, 163] width 30 height 4
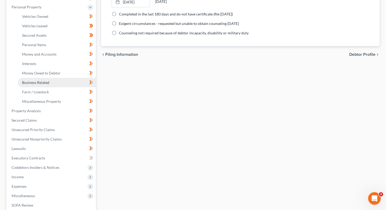
click at [52, 79] on link "Business Related" at bounding box center [57, 82] width 78 height 9
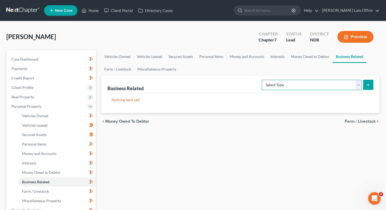
click at [309, 87] on select "Select Type Customer Lists (A/B: 43) Franchises (A/B: 27) Inventory (A/B: 41) L…" at bounding box center [312, 85] width 100 height 11
select select "machinery"
click at [263, 80] on select "Select Type Customer Lists (A/B: 43) Franchises (A/B: 27) Inventory (A/B: 41) L…" at bounding box center [312, 85] width 100 height 11
click at [372, 84] on button "submit" at bounding box center [368, 85] width 10 height 10
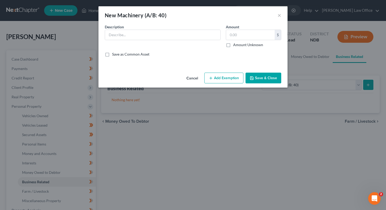
click at [177, 29] on div "Description *" at bounding box center [162, 35] width 121 height 23
click at [174, 37] on input "sf" at bounding box center [162, 35] width 115 height 10
type input "sfsd"
drag, startPoint x: 188, startPoint y: 78, endPoint x: 176, endPoint y: 81, distance: 12.2
click at [188, 78] on button "Cancel" at bounding box center [192, 78] width 20 height 11
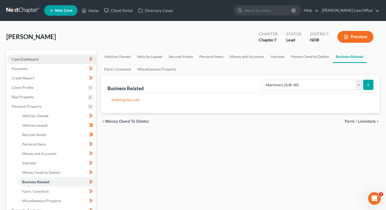
click at [36, 60] on span "Case Dashboard" at bounding box center [25, 59] width 27 height 4
select select "6"
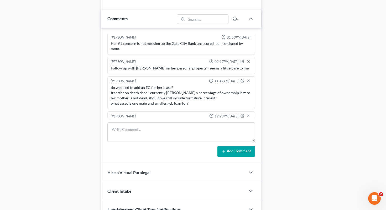
scroll to position [386, 0]
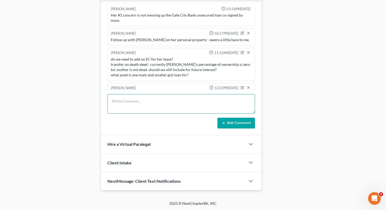
click at [131, 102] on textarea at bounding box center [181, 103] width 148 height 19
click at [146, 101] on textarea "sdfsdds" at bounding box center [181, 103] width 148 height 19
click at [146, 98] on textarea "sdfsddssfsdfdf" at bounding box center [181, 103] width 148 height 19
type textarea "s"
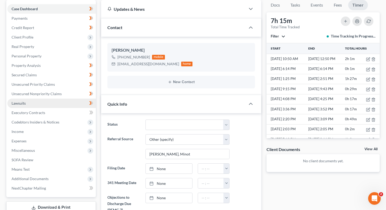
click at [57, 101] on link "Lawsuits" at bounding box center [51, 103] width 89 height 9
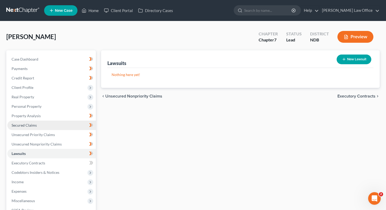
click at [49, 127] on link "Secured Claims" at bounding box center [51, 125] width 89 height 9
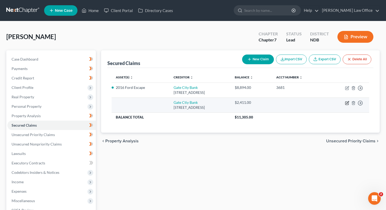
click at [346, 103] on icon "button" at bounding box center [347, 103] width 4 height 4
select select "29"
select select "0"
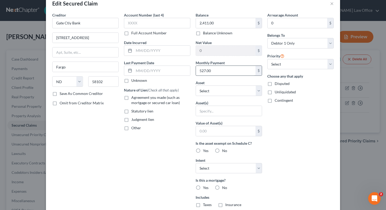
scroll to position [13, 0]
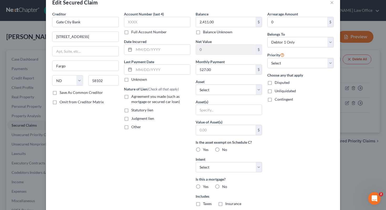
click at [131, 97] on label "Agreement you made (such as mortgage or secured car loan)" at bounding box center [160, 99] width 59 height 11
click at [133, 97] on input "Agreement you made (such as mortgage or secured car loan)" at bounding box center [134, 95] width 3 height 3
click at [131, 97] on label "Agreement you made (such as mortgage or secured car loan)" at bounding box center [160, 99] width 59 height 11
click at [133, 97] on input "Agreement you made (such as mortgage or secured car loan)" at bounding box center [134, 95] width 3 height 3
click at [131, 97] on label "Agreement you made (such as mortgage or secured car loan)" at bounding box center [160, 99] width 59 height 11
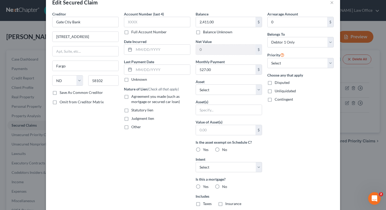
click at [133, 97] on input "Agreement you made (such as mortgage or secured car loan)" at bounding box center [134, 95] width 3 height 3
checkbox input "true"
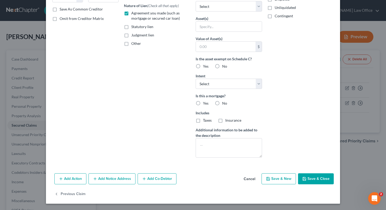
click at [303, 178] on icon "button" at bounding box center [304, 179] width 4 height 4
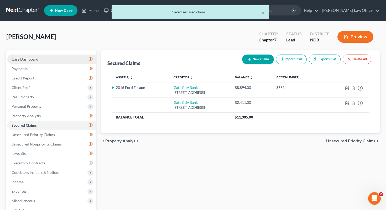
click at [59, 59] on link "Case Dashboard" at bounding box center [51, 59] width 89 height 9
select select "6"
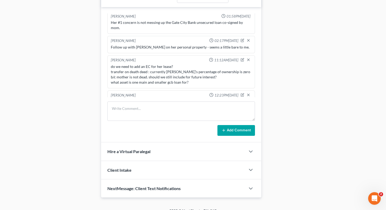
scroll to position [386, 0]
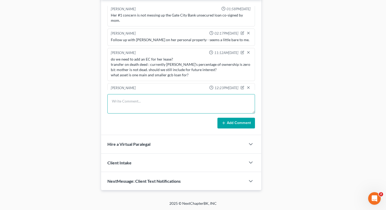
click at [141, 94] on textarea at bounding box center [181, 103] width 148 height 19
click at [129, 103] on textarea "kjjkjkj" at bounding box center [181, 103] width 148 height 19
type textarea "k"
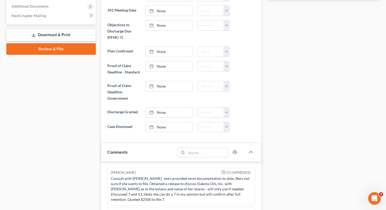
scroll to position [0, 0]
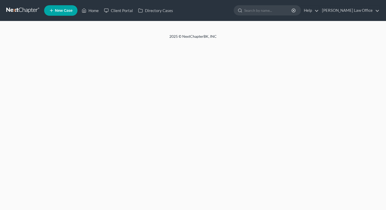
select select "6"
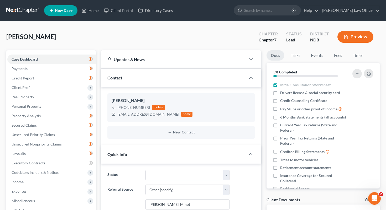
scroll to position [42, 0]
click at [359, 55] on link "Timer" at bounding box center [358, 55] width 19 height 10
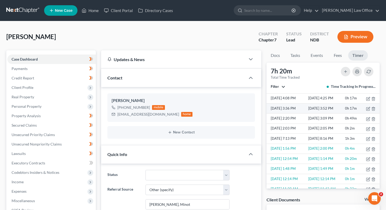
scroll to position [0, 0]
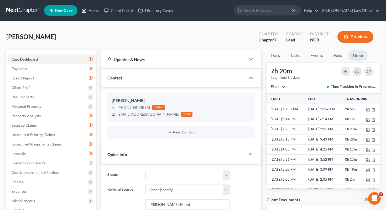
click at [94, 9] on link "Home" at bounding box center [90, 10] width 22 height 9
